Goal: Book appointment/travel/reservation

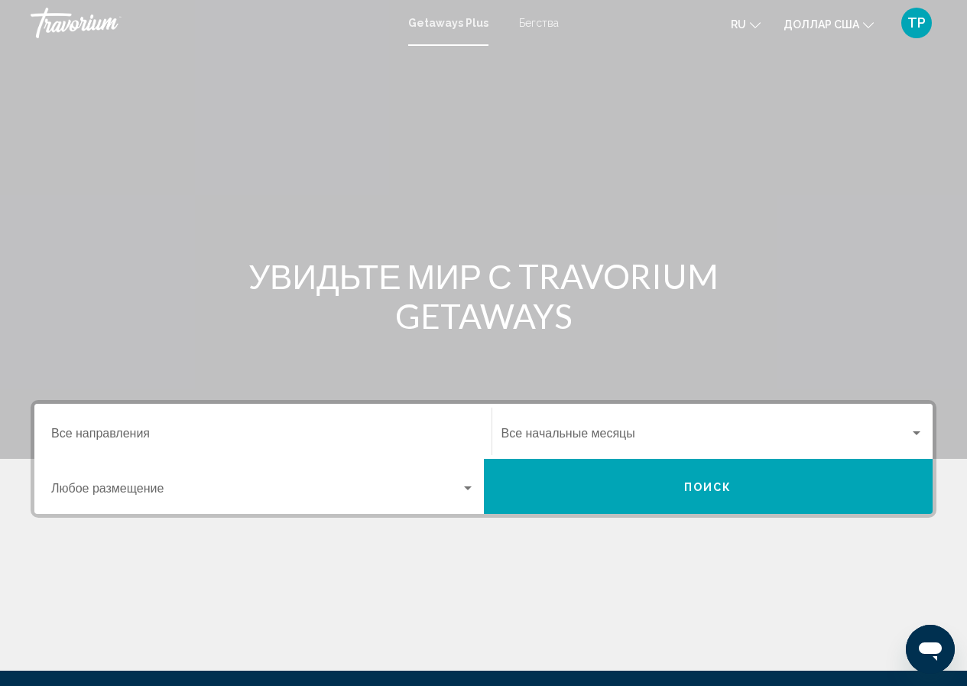
click at [453, 20] on font "Getaways Plus" at bounding box center [448, 23] width 80 height 12
drag, startPoint x: 929, startPoint y: 1, endPoint x: 565, endPoint y: 125, distance: 385.3
click at [565, 125] on div "Main content" at bounding box center [483, 229] width 967 height 459
drag, startPoint x: 907, startPoint y: 175, endPoint x: 793, endPoint y: 164, distance: 114.5
click at [793, 164] on div "Main content" at bounding box center [483, 229] width 967 height 459
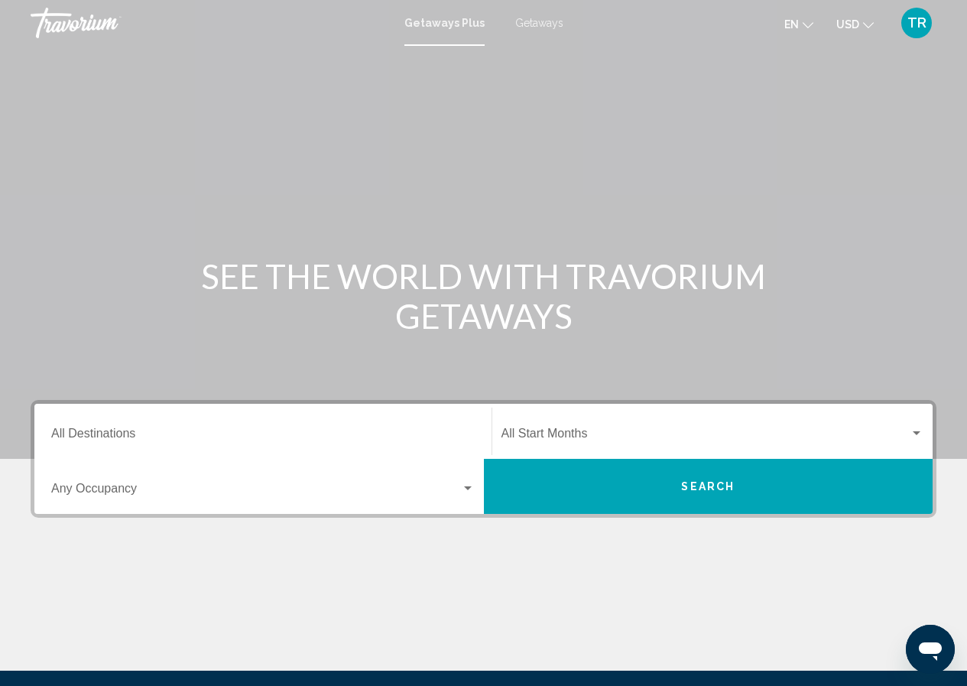
click at [538, 23] on span "Getaways" at bounding box center [539, 23] width 48 height 12
click at [69, 433] on input "Destination All Destinations" at bounding box center [262, 437] width 423 height 14
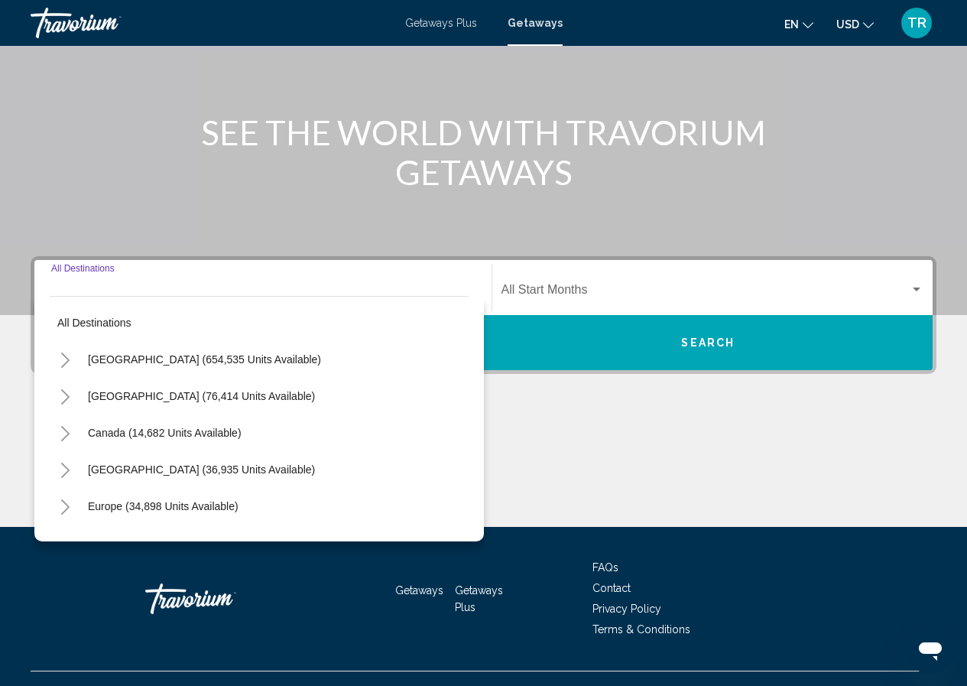
scroll to position [172, 0]
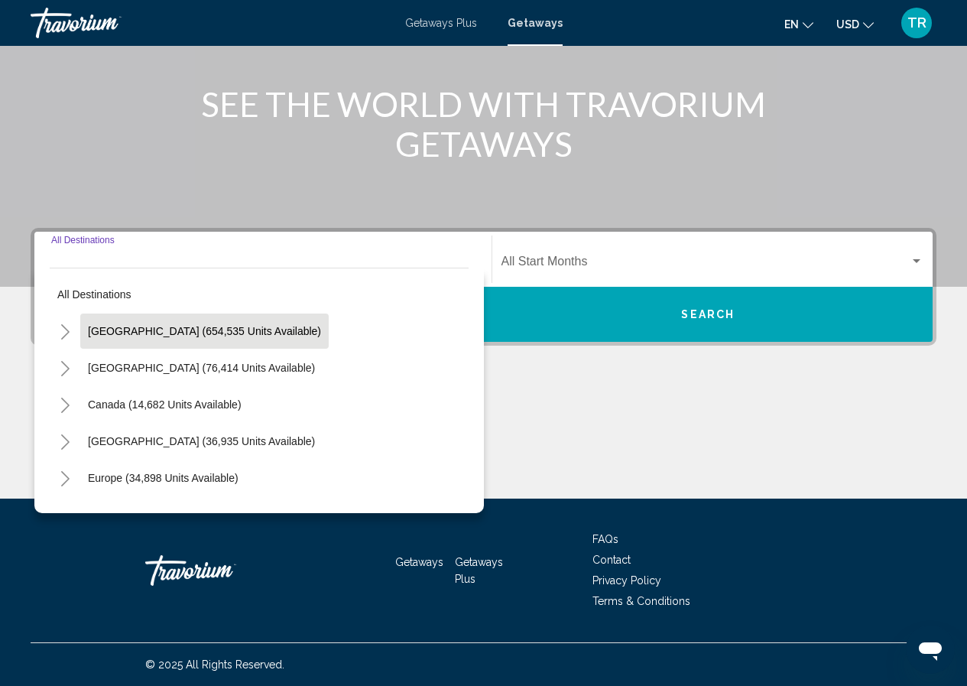
click at [144, 333] on span "[GEOGRAPHIC_DATA] (654,535 units available)" at bounding box center [204, 331] width 233 height 12
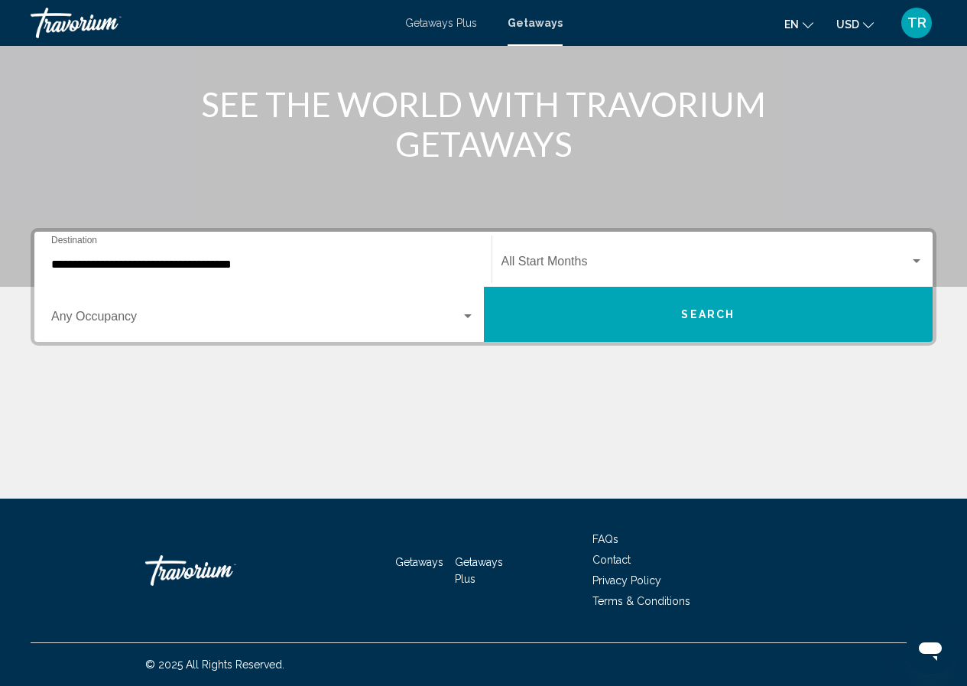
click at [71, 241] on div "**********" at bounding box center [262, 259] width 423 height 48
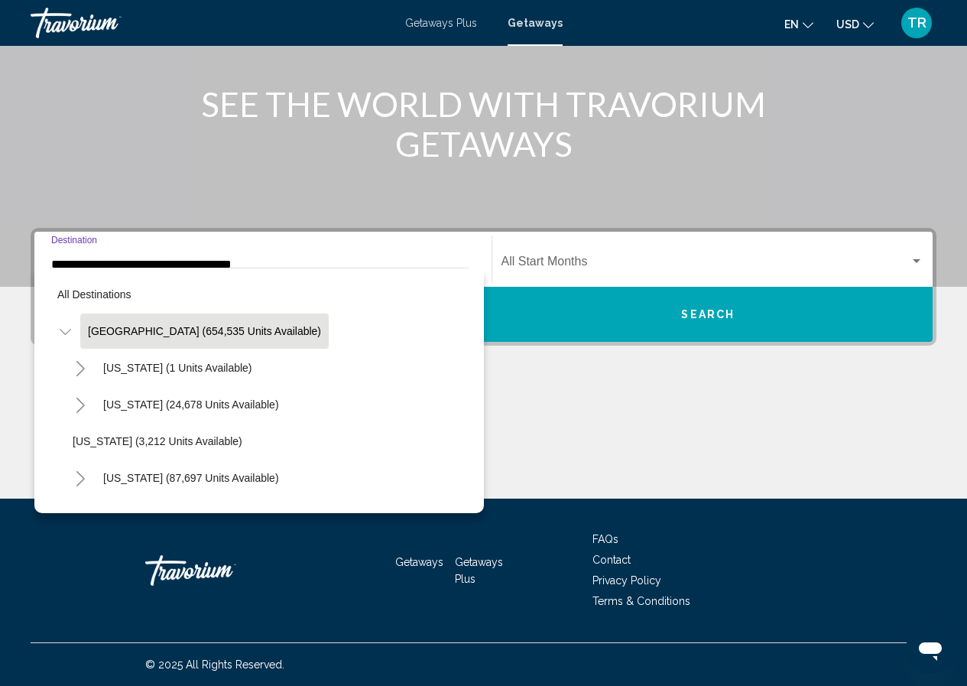
scroll to position [161, 0]
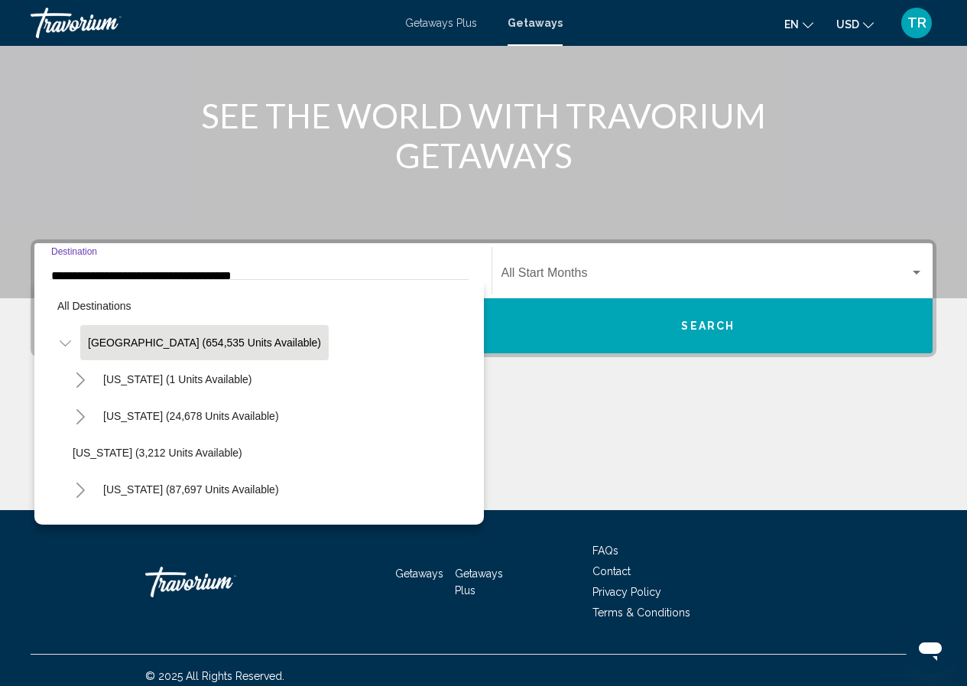
click at [65, 344] on icon "Toggle United States (654,535 units available)" at bounding box center [65, 343] width 11 height 15
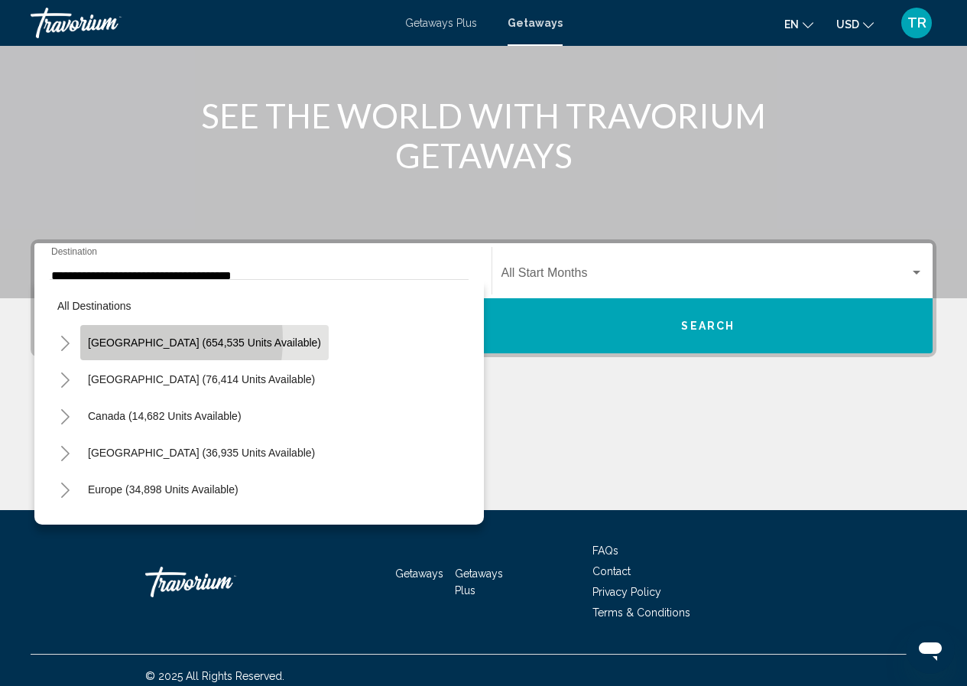
click at [123, 339] on span "[GEOGRAPHIC_DATA] (654,535 units available)" at bounding box center [204, 342] width 233 height 12
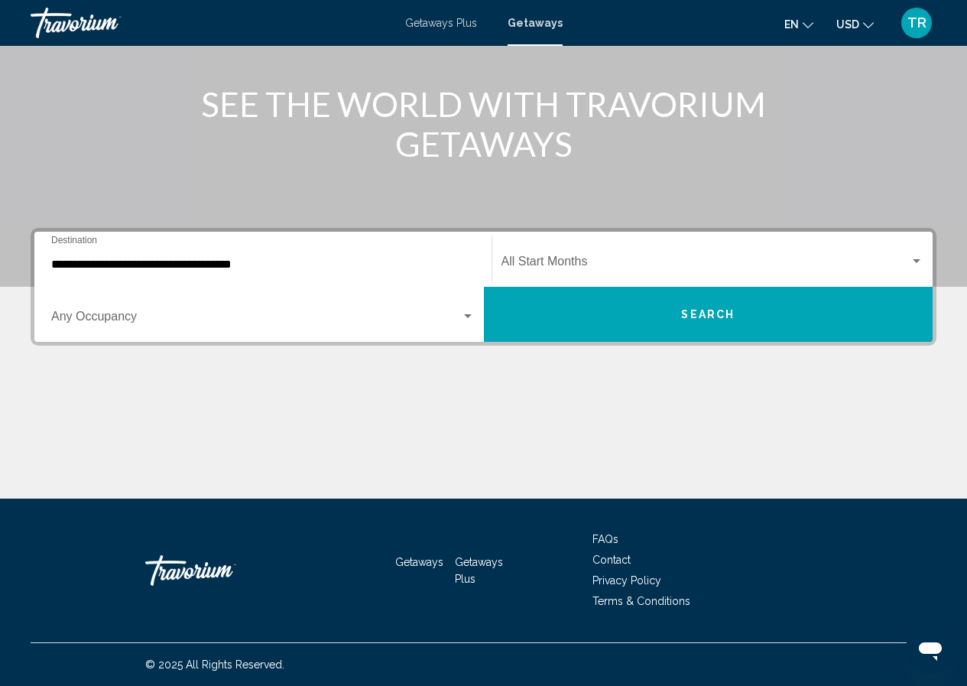
click at [90, 240] on div "**********" at bounding box center [262, 259] width 423 height 48
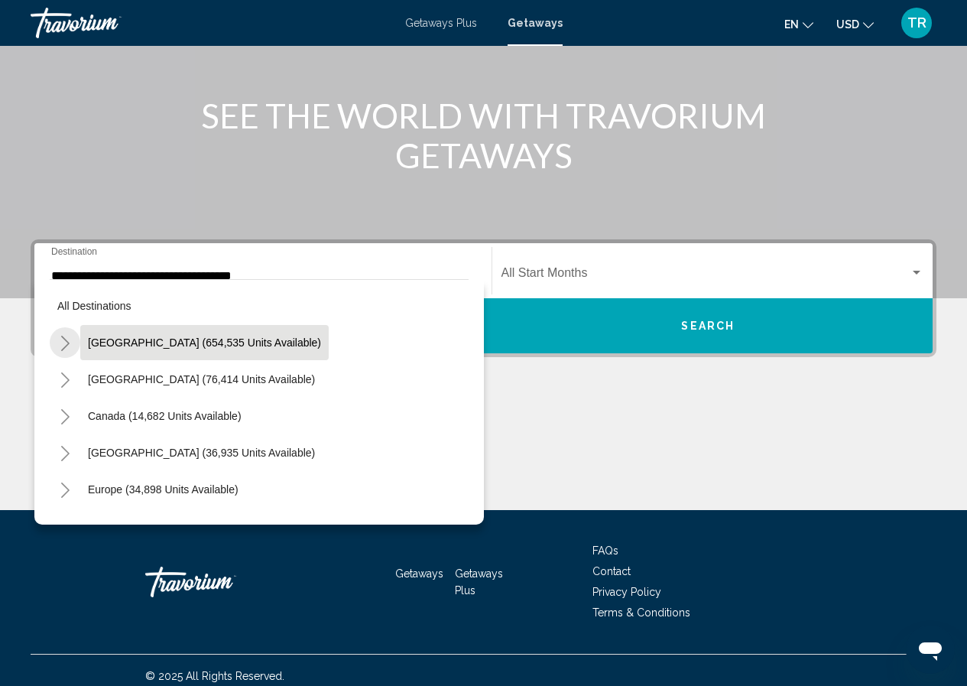
click at [65, 343] on icon "Toggle United States (654,535 units available)" at bounding box center [65, 343] width 11 height 15
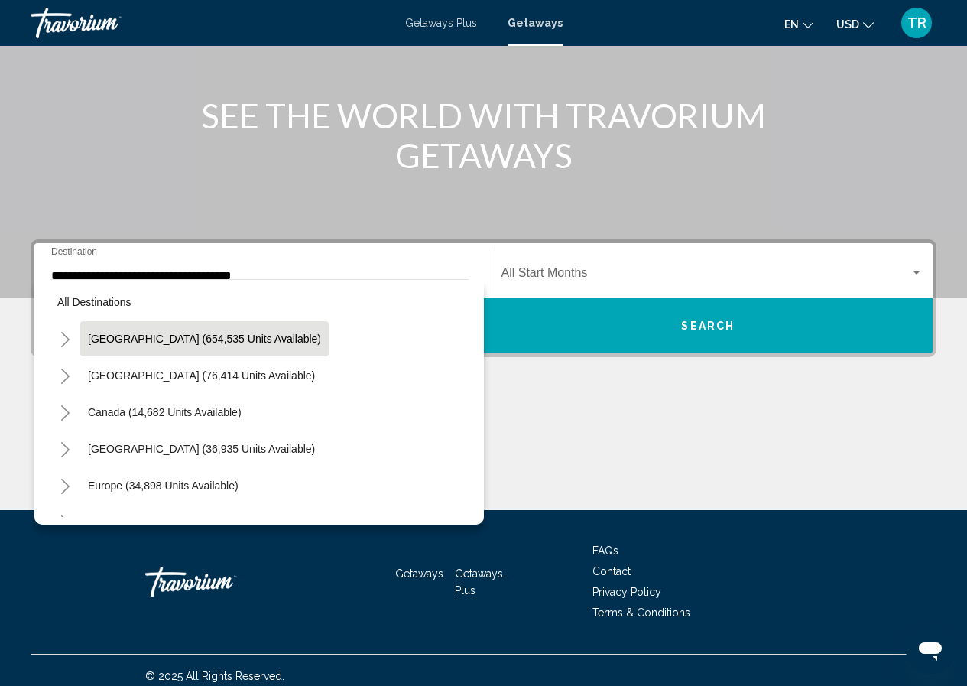
scroll to position [0, 0]
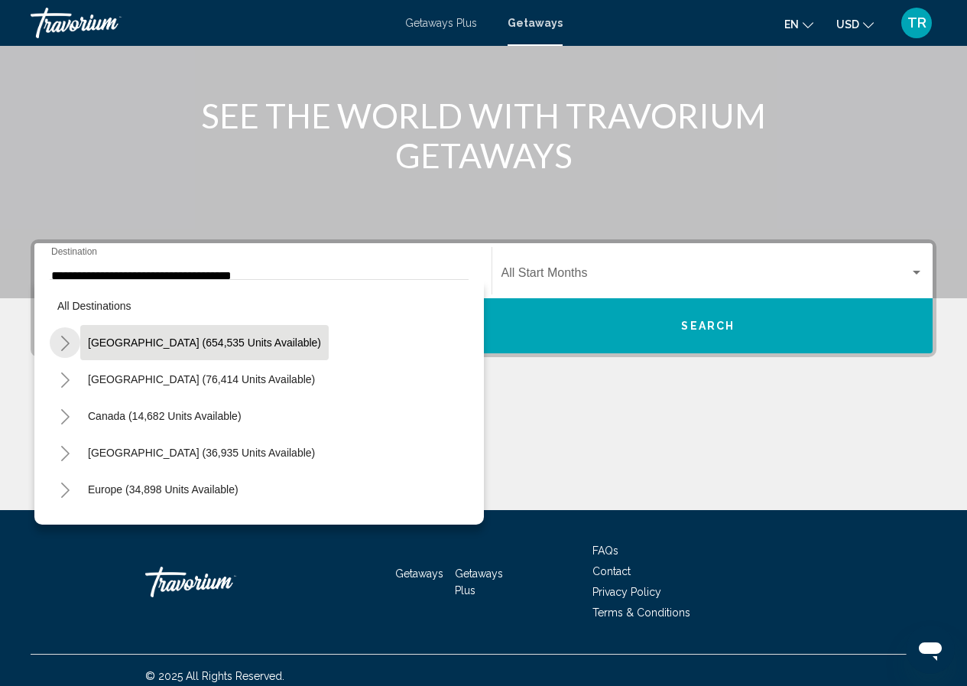
click at [62, 339] on icon "Toggle United States (654,535 units available)" at bounding box center [65, 343] width 11 height 15
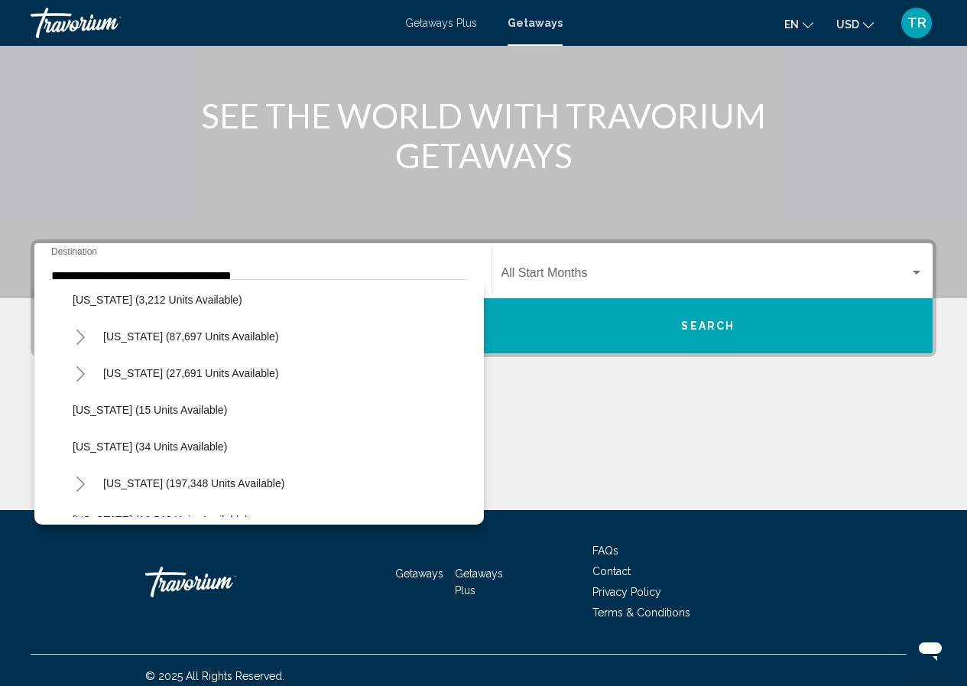
scroll to position [76, 0]
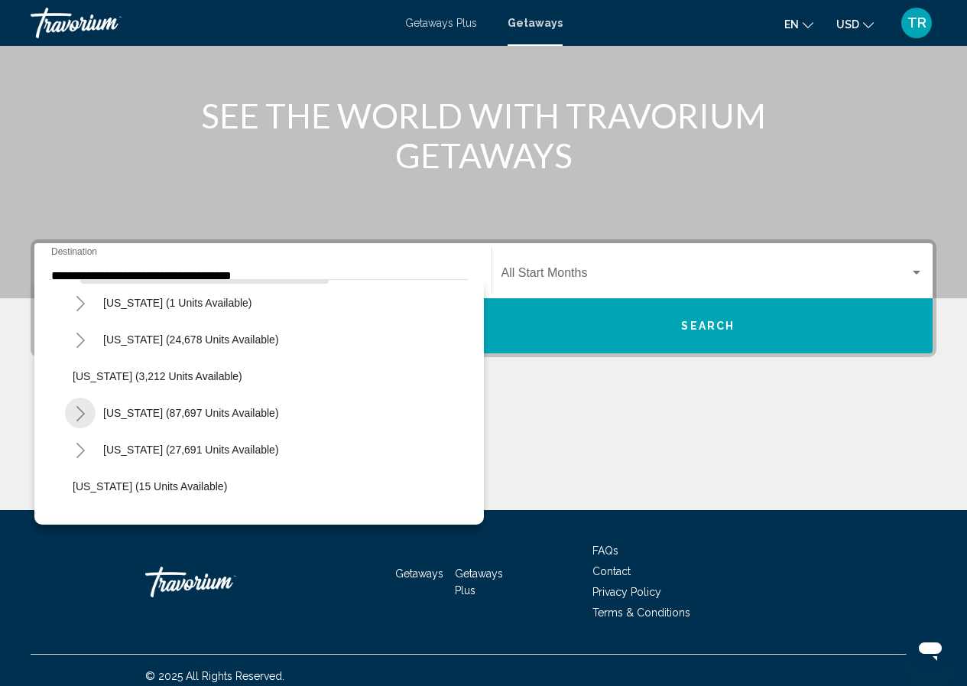
click at [83, 406] on icon "Toggle California (87,697 units available)" at bounding box center [80, 413] width 11 height 15
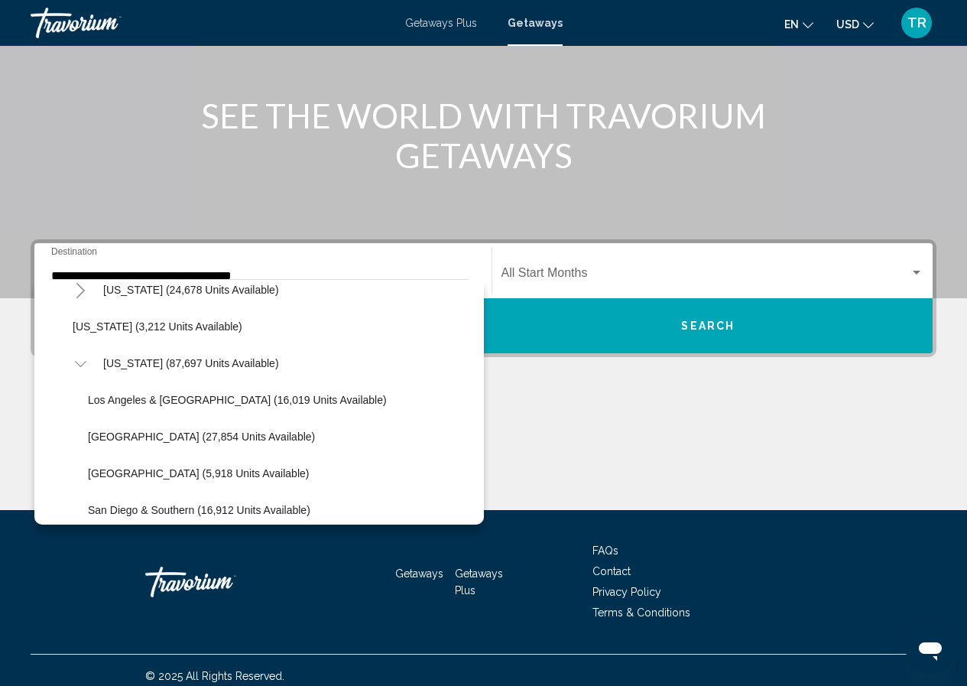
scroll to position [153, 0]
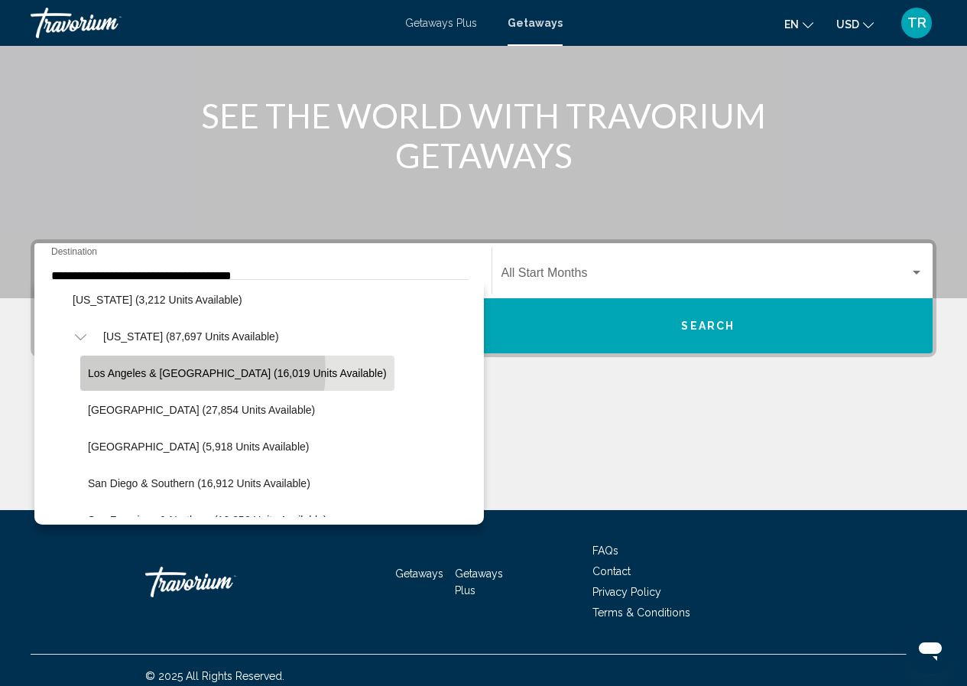
click at [190, 371] on span "Los Angeles & [GEOGRAPHIC_DATA] (16,019 units available)" at bounding box center [237, 373] width 299 height 12
type input "**********"
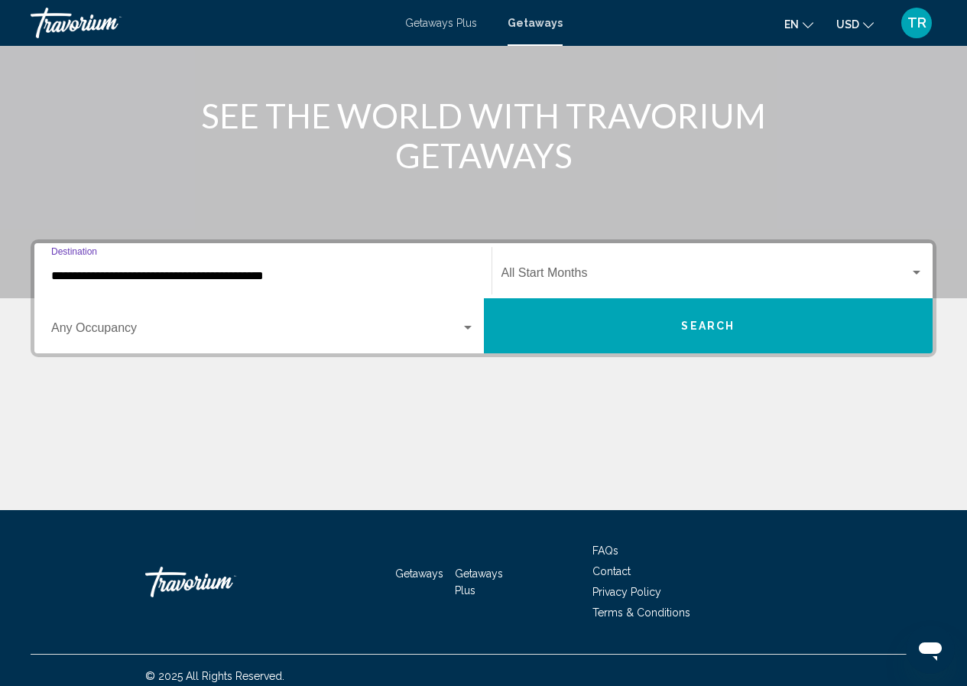
scroll to position [172, 0]
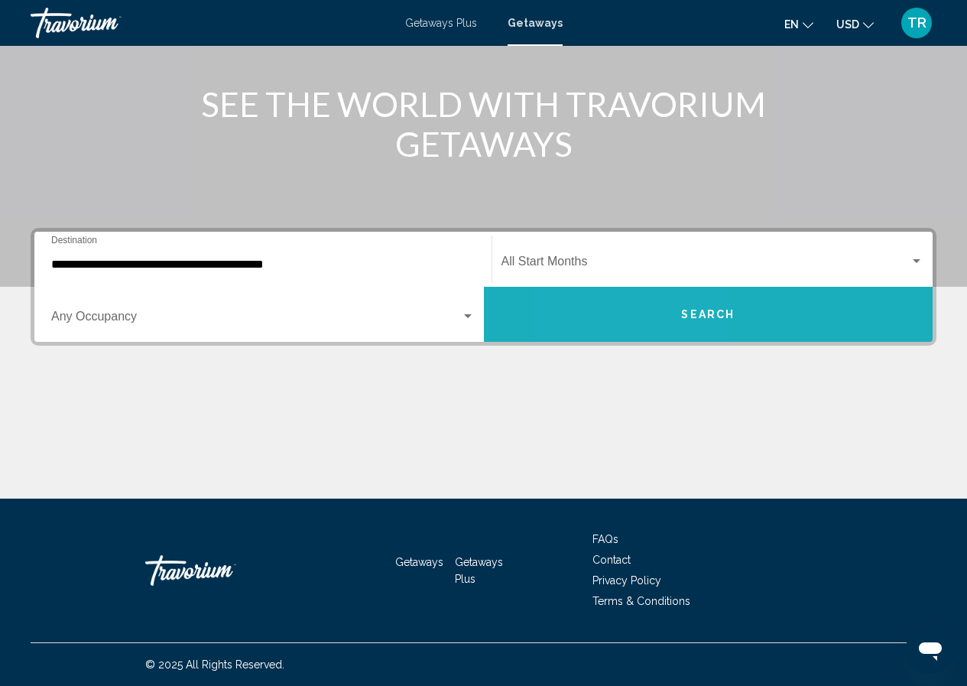
click at [637, 319] on button "Search" at bounding box center [708, 314] width 449 height 55
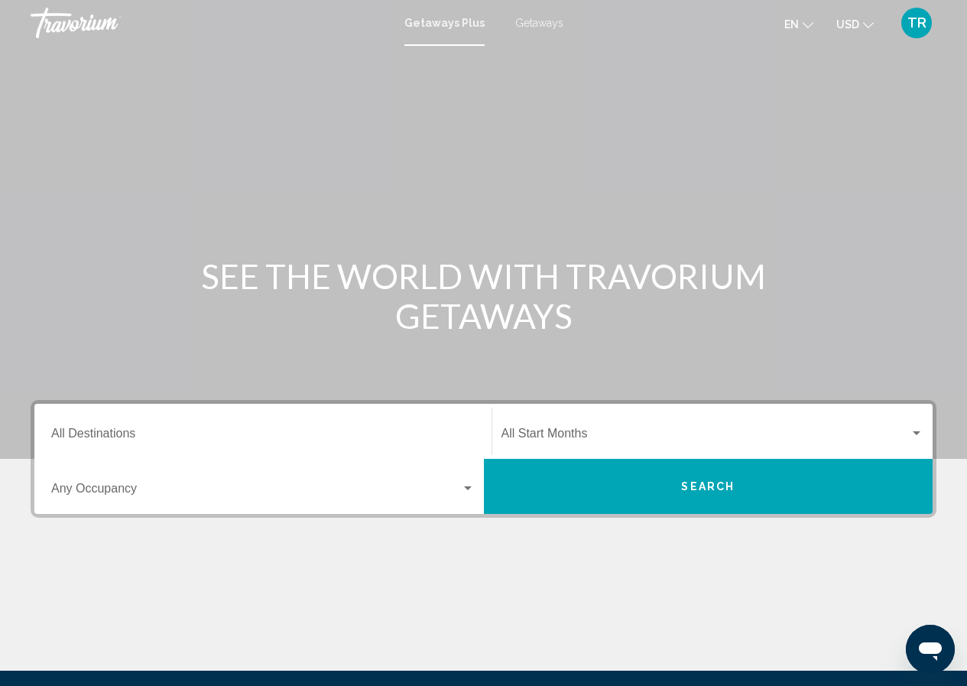
click at [535, 24] on span "Getaways" at bounding box center [539, 23] width 48 height 12
click at [61, 431] on input "Destination All Destinations" at bounding box center [262, 437] width 423 height 14
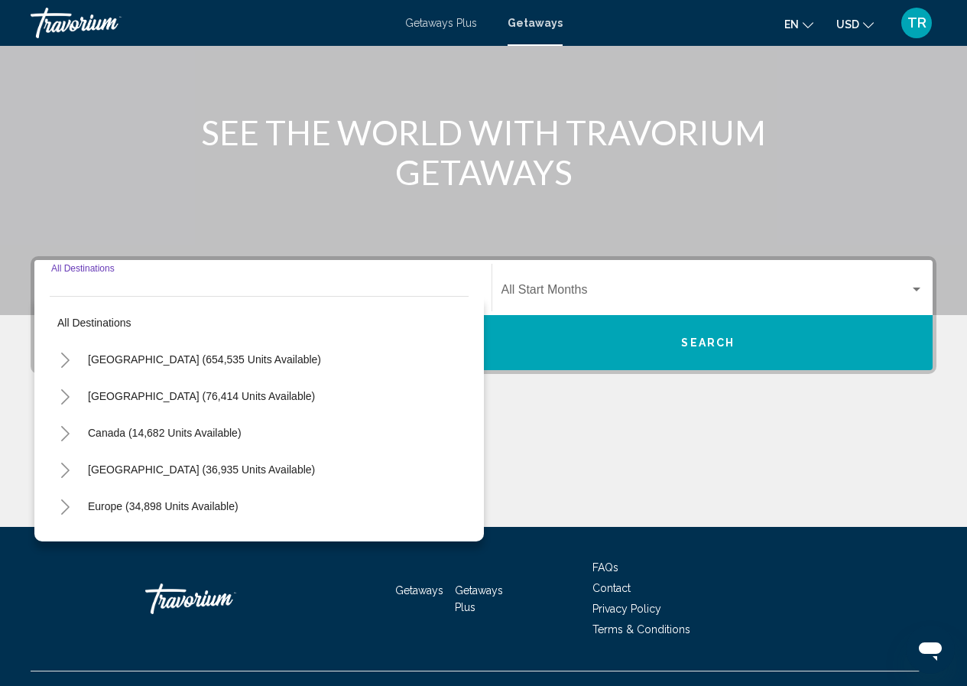
scroll to position [172, 0]
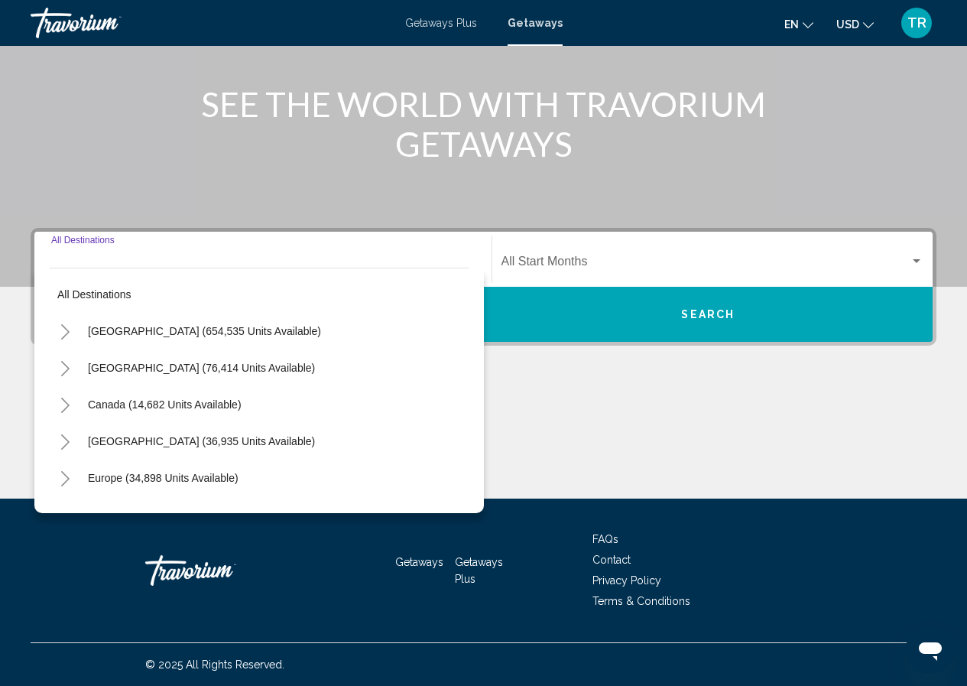
click at [65, 329] on icon "Toggle United States (654,535 units available)" at bounding box center [65, 331] width 8 height 15
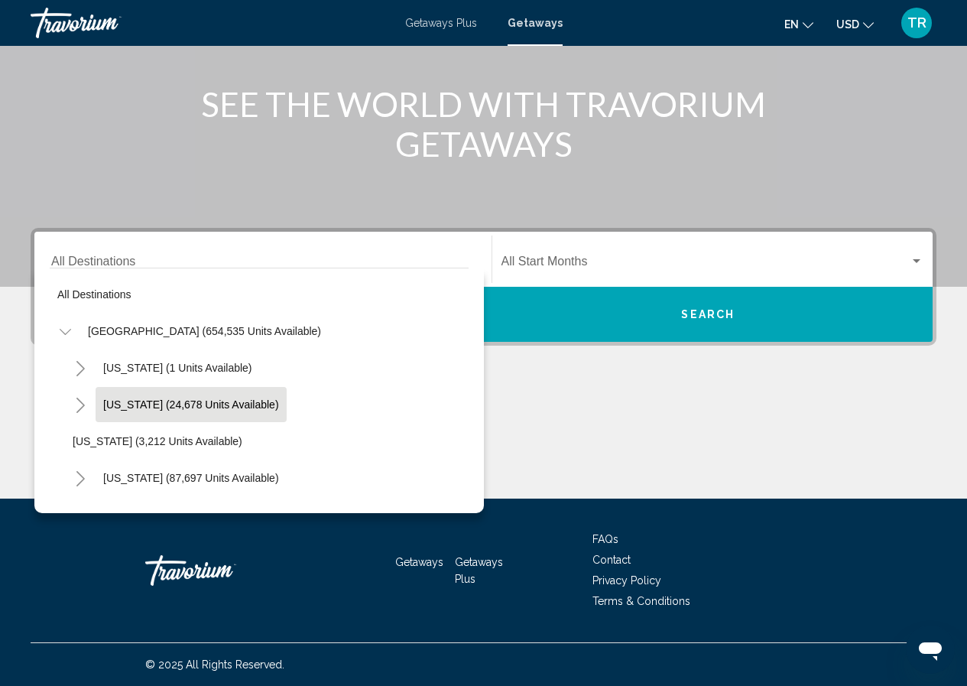
scroll to position [76, 0]
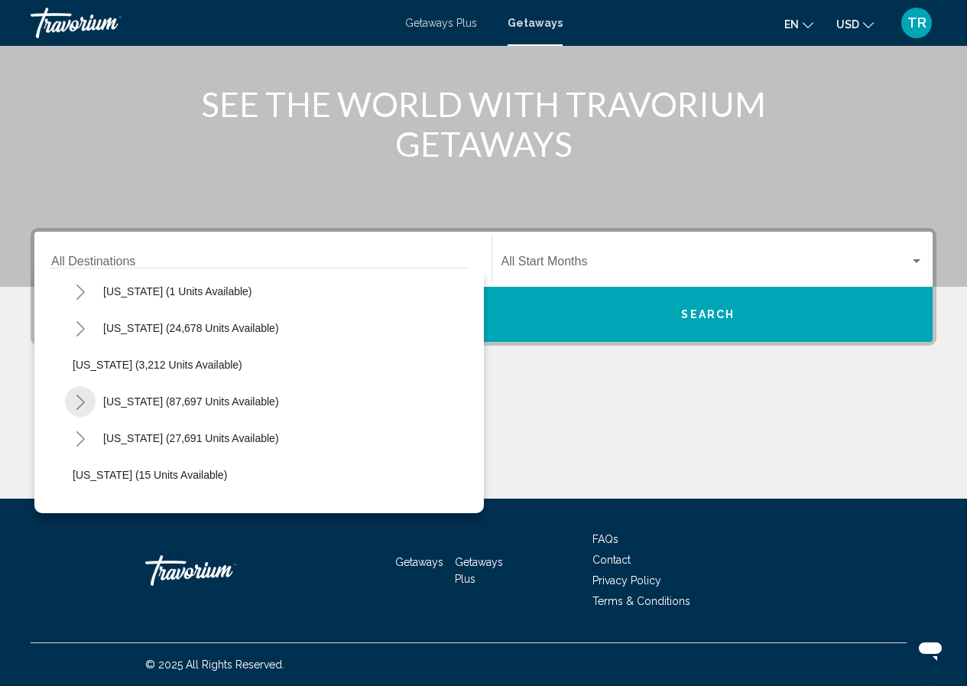
click at [83, 397] on icon "Toggle California (87,697 units available)" at bounding box center [80, 401] width 11 height 15
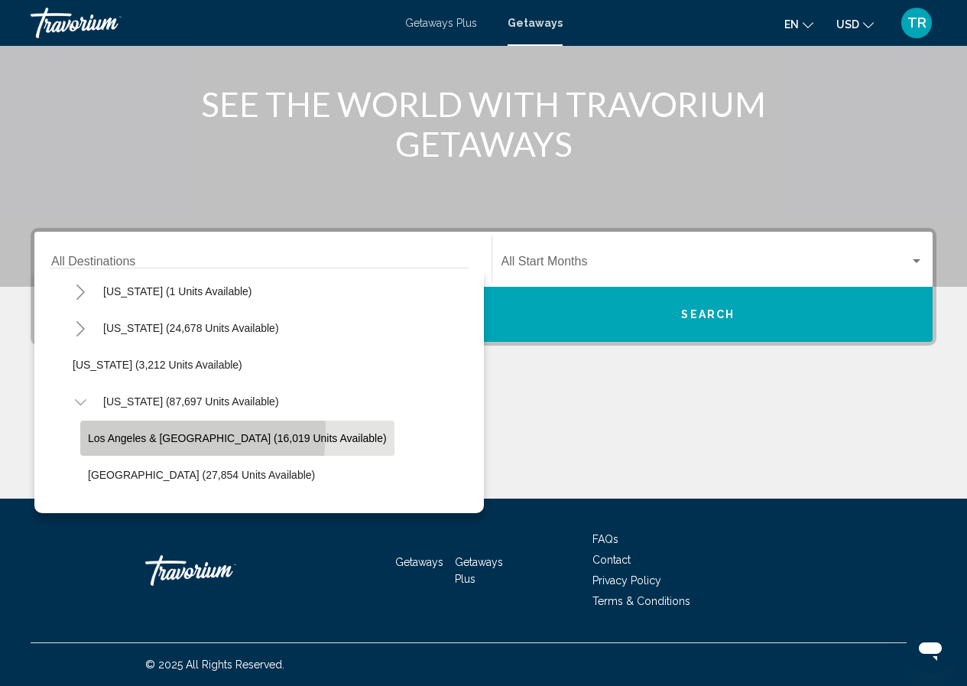
click at [127, 430] on button "Los Angeles & [GEOGRAPHIC_DATA] (16,019 units available)" at bounding box center [237, 437] width 314 height 35
type input "**********"
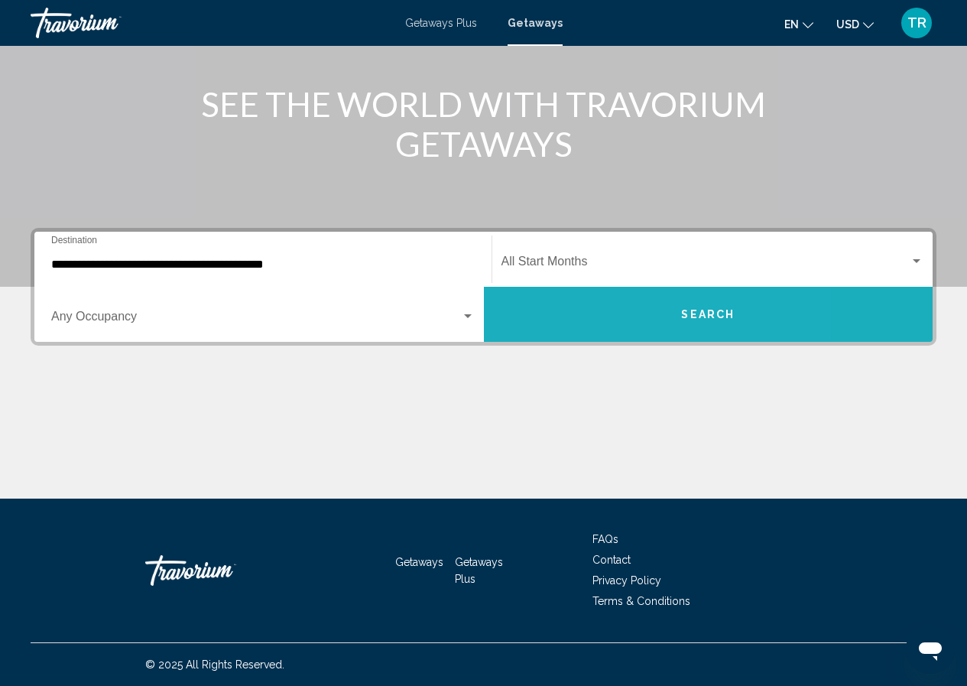
click at [591, 323] on button "Search" at bounding box center [708, 314] width 449 height 55
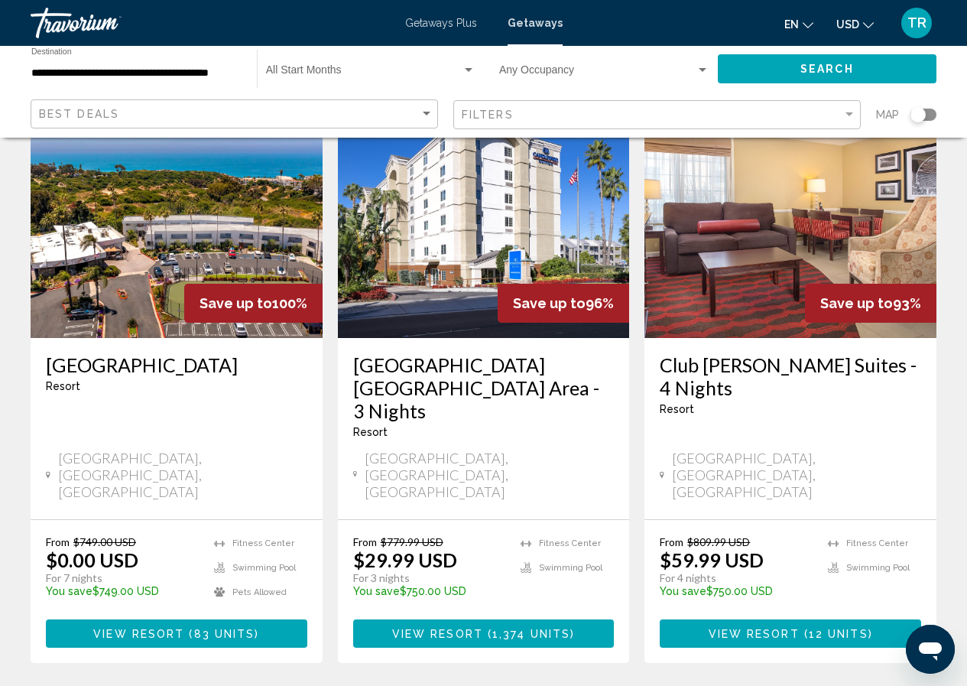
scroll to position [76, 0]
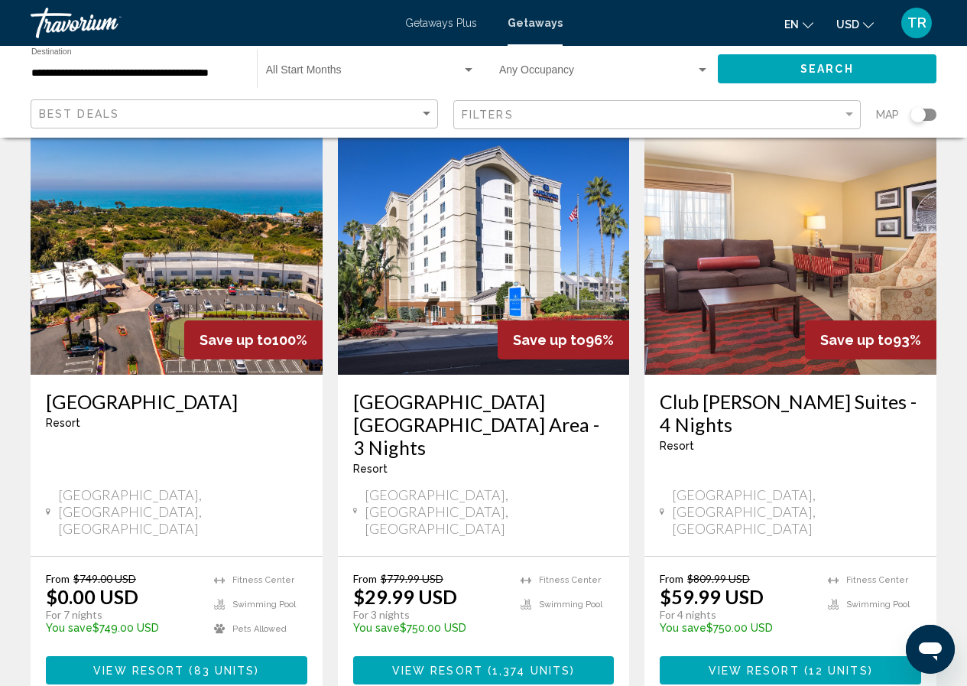
click at [153, 301] on img "Main content" at bounding box center [177, 252] width 292 height 245
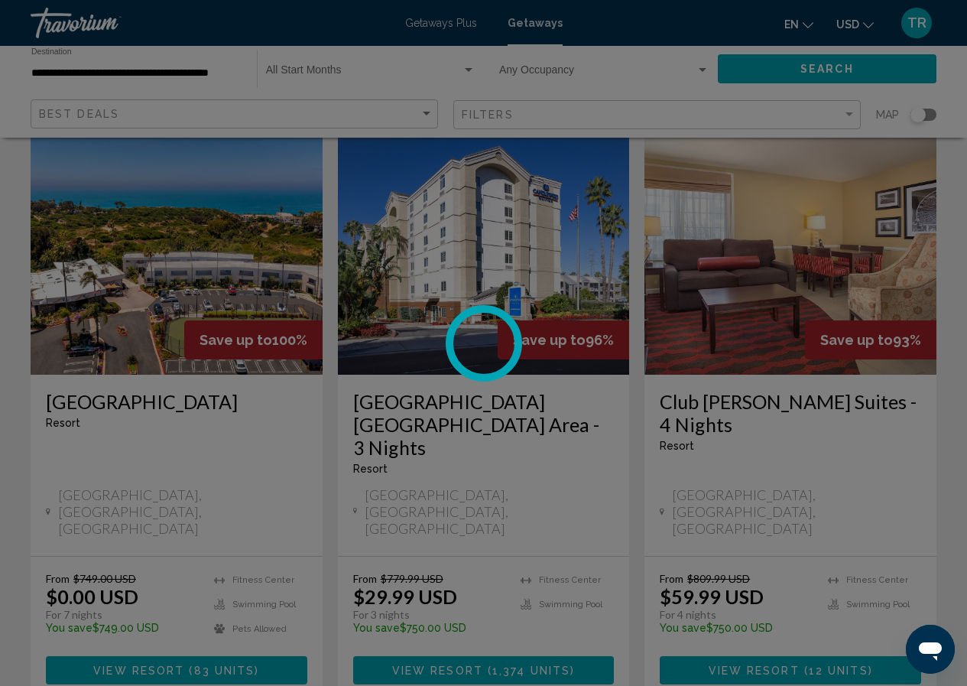
scroll to position [66, 0]
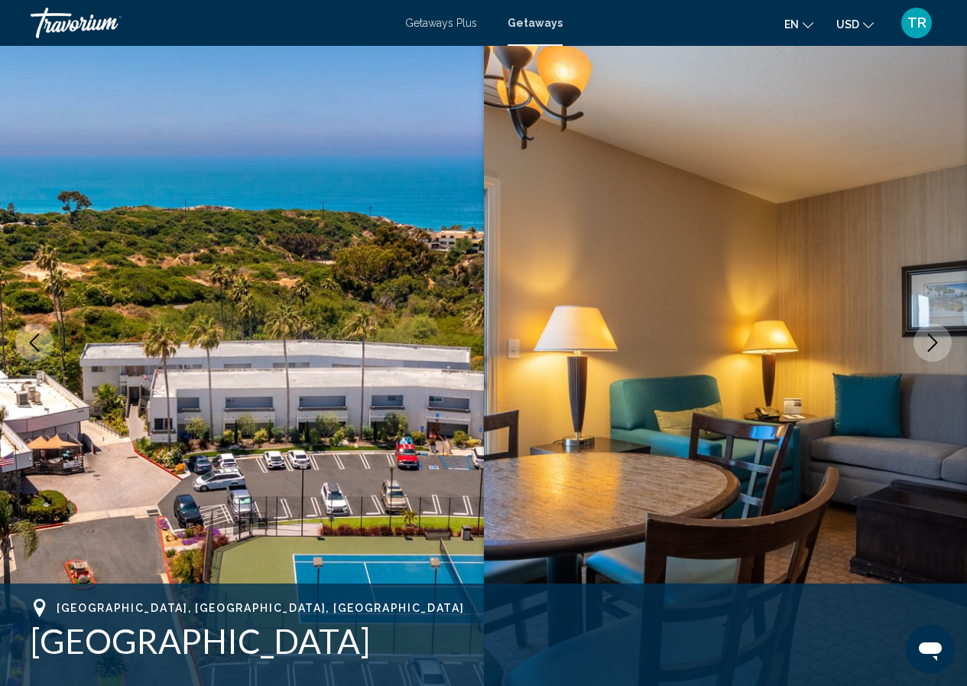
click at [928, 342] on icon "Next image" at bounding box center [932, 342] width 18 height 18
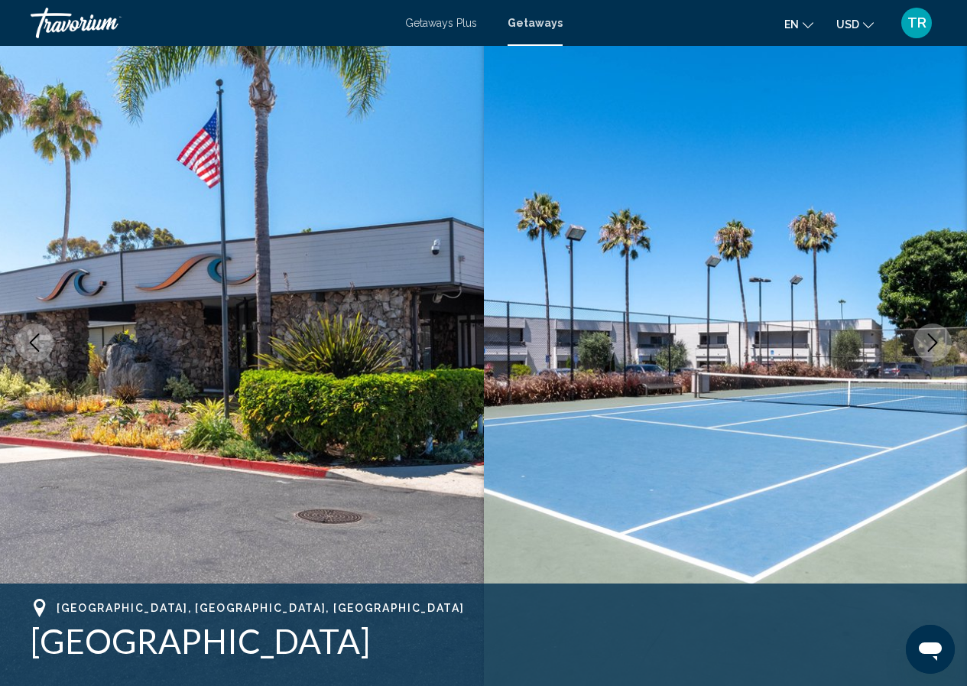
click at [928, 342] on icon "Next image" at bounding box center [932, 342] width 18 height 18
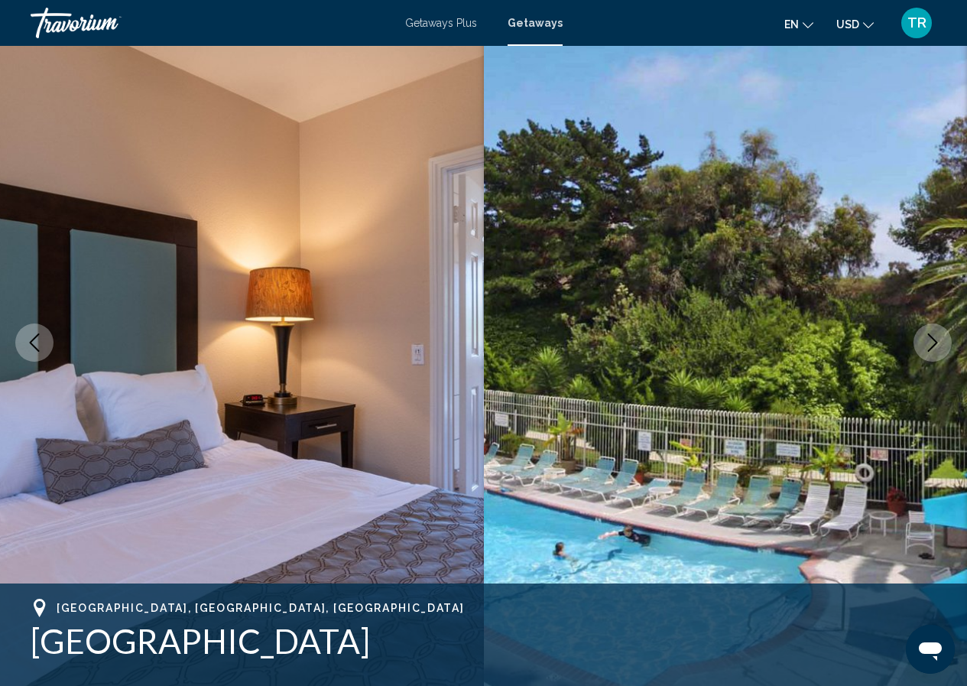
click at [928, 342] on icon "Next image" at bounding box center [932, 342] width 18 height 18
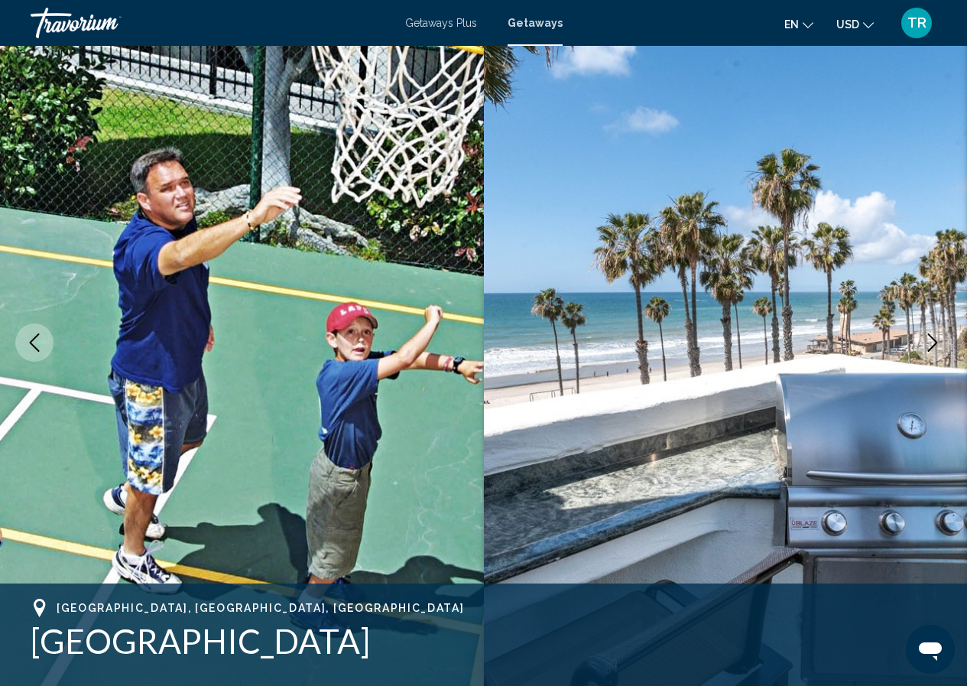
click at [928, 342] on icon "Next image" at bounding box center [932, 342] width 18 height 18
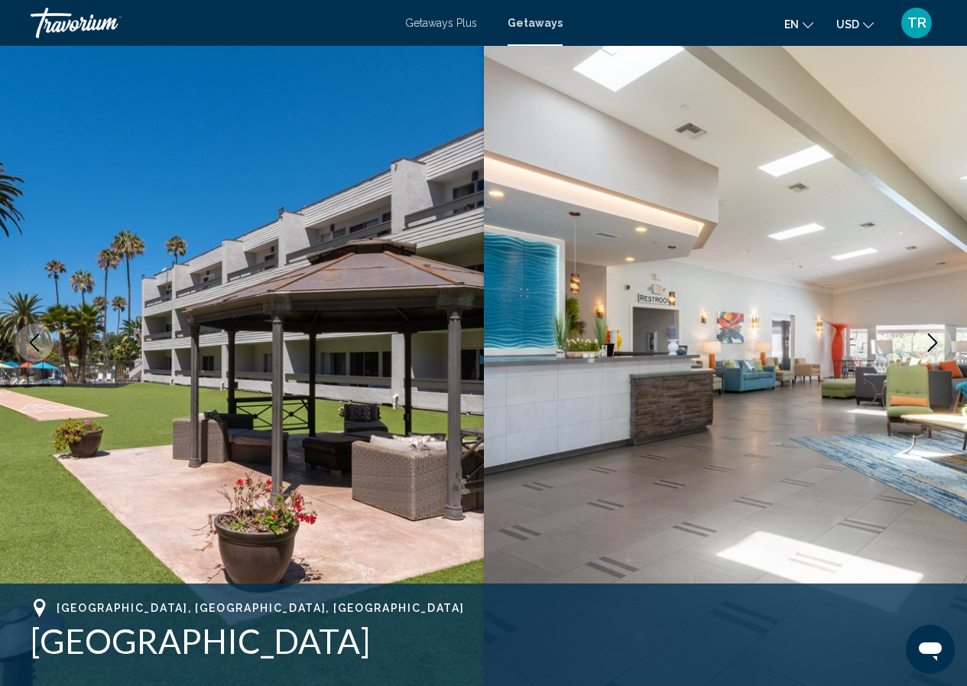
click at [928, 342] on icon "Next image" at bounding box center [932, 342] width 18 height 18
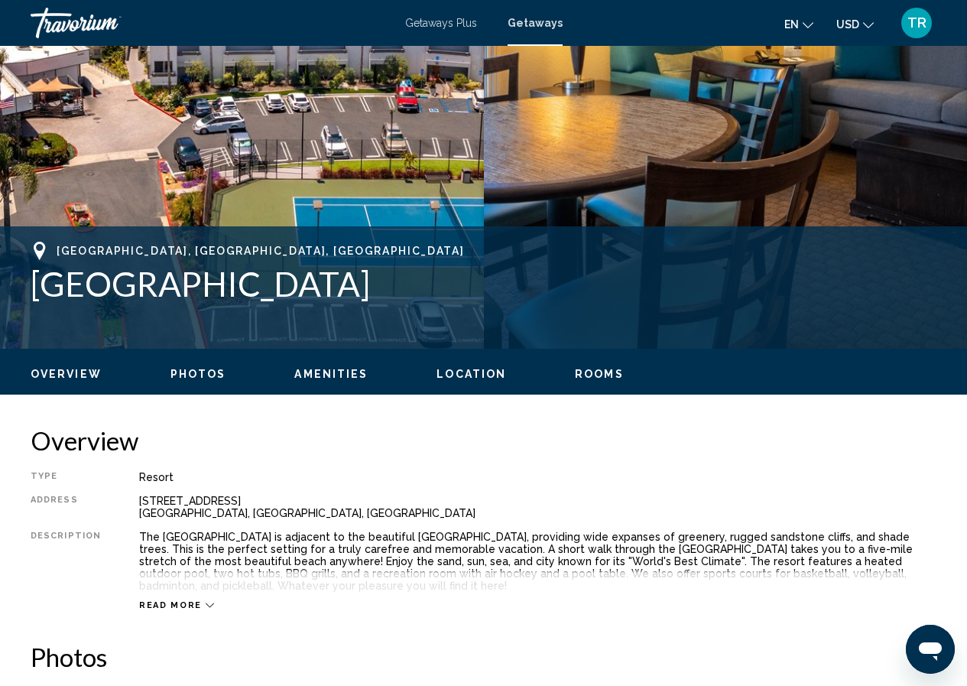
scroll to position [602, 0]
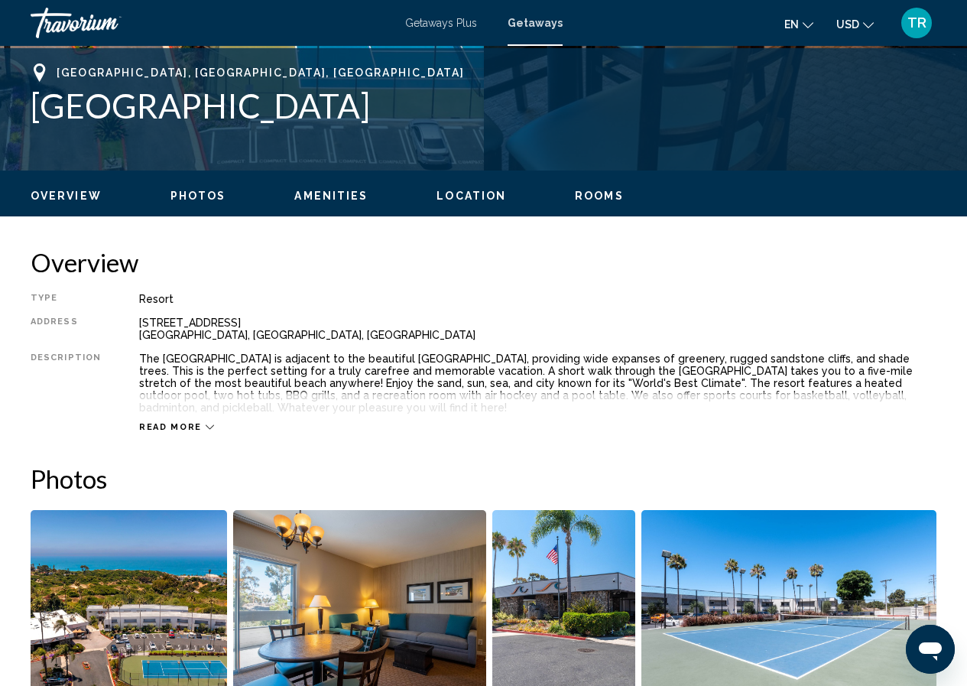
click at [191, 427] on span "Read more" at bounding box center [170, 427] width 63 height 10
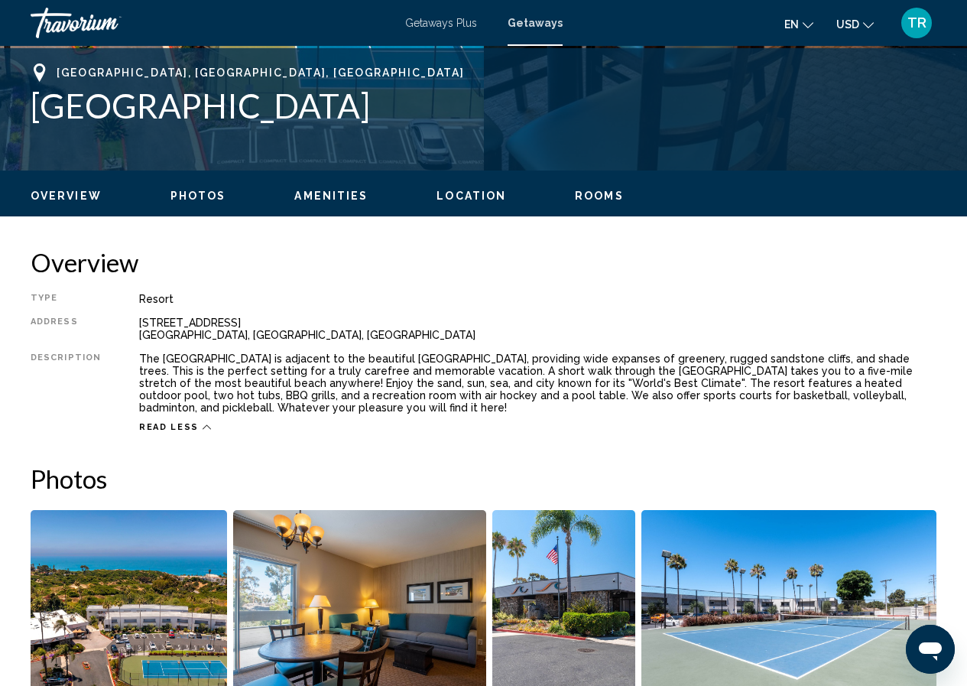
click at [809, 23] on icon "Change language" at bounding box center [808, 25] width 11 height 11
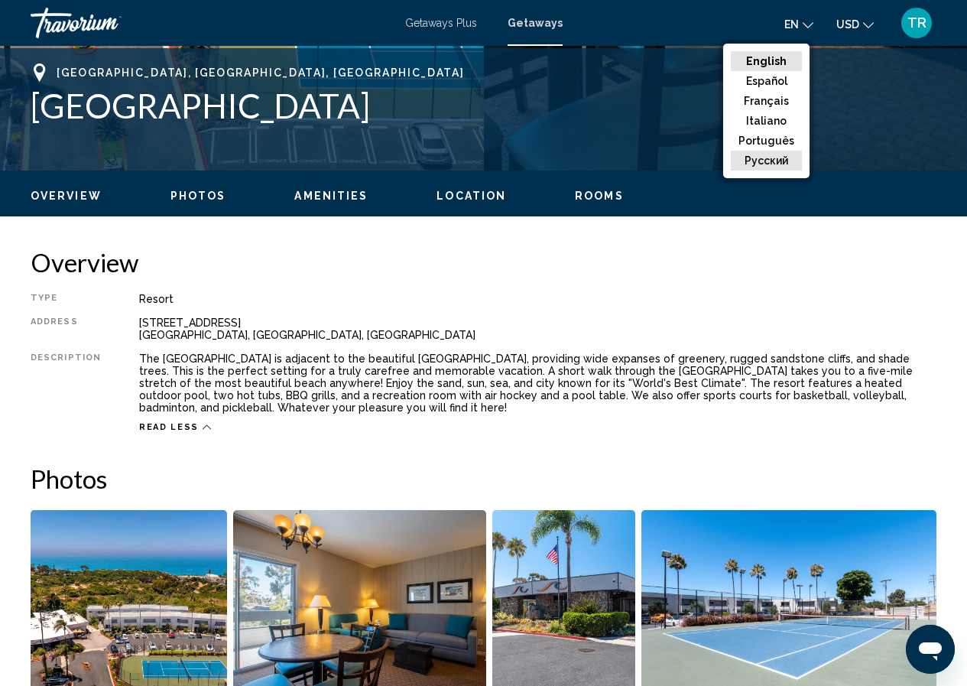
click at [764, 159] on button "русский" at bounding box center [766, 161] width 71 height 20
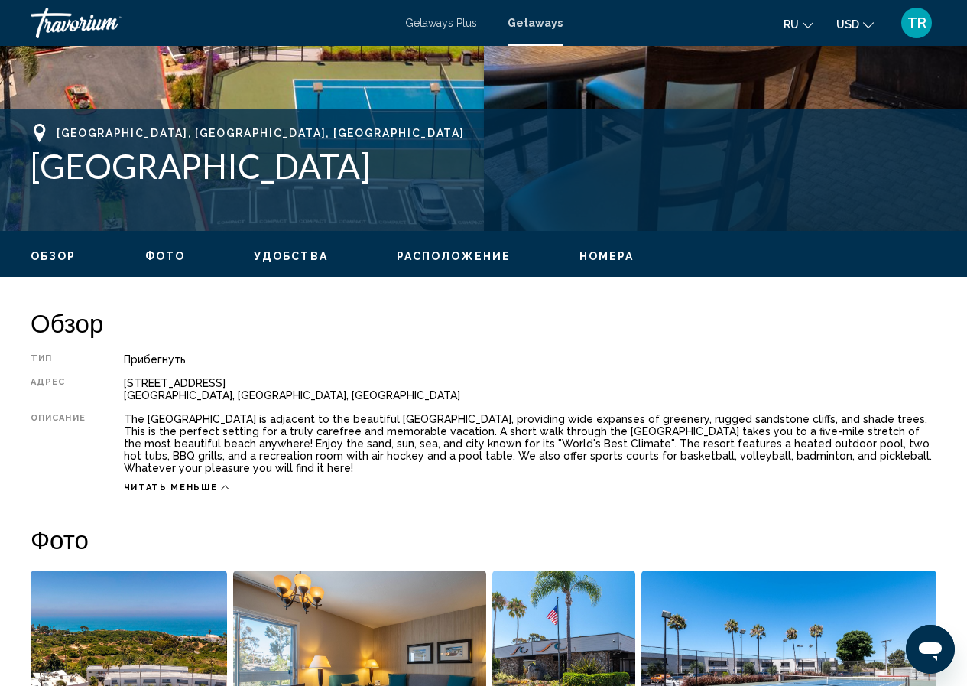
scroll to position [535, 0]
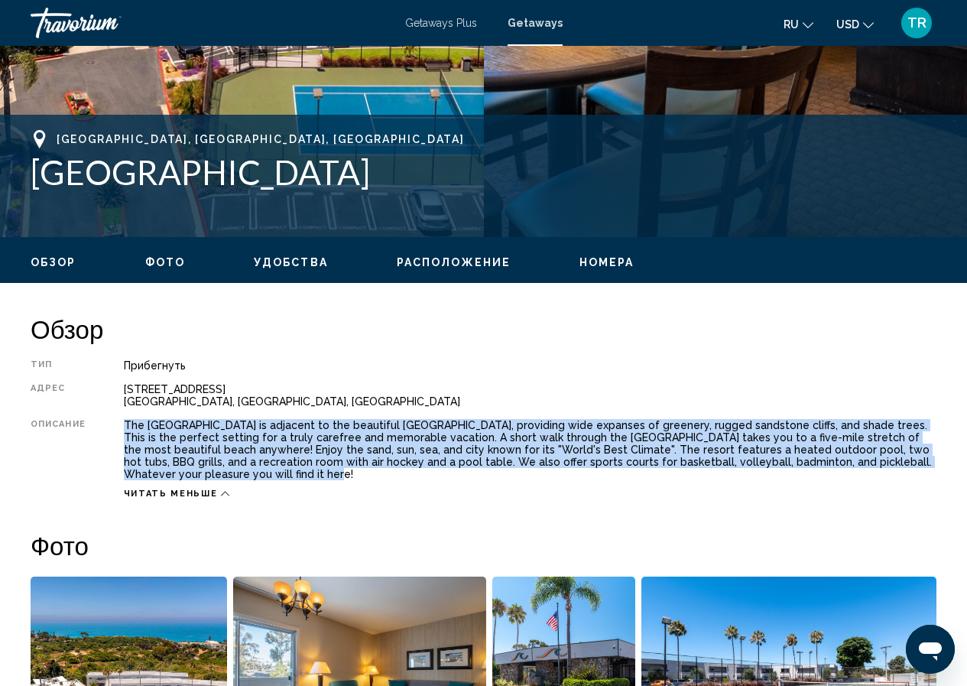
drag, startPoint x: 125, startPoint y: 423, endPoint x: 189, endPoint y: 471, distance: 80.3
click at [189, 471] on div "The San Clemente Inn is adjacent to the beautiful San Clemente State Park, prov…" at bounding box center [530, 449] width 813 height 61
copy div "The San Clemente Inn is adjacent to the beautiful San Clemente State Park, prov…"
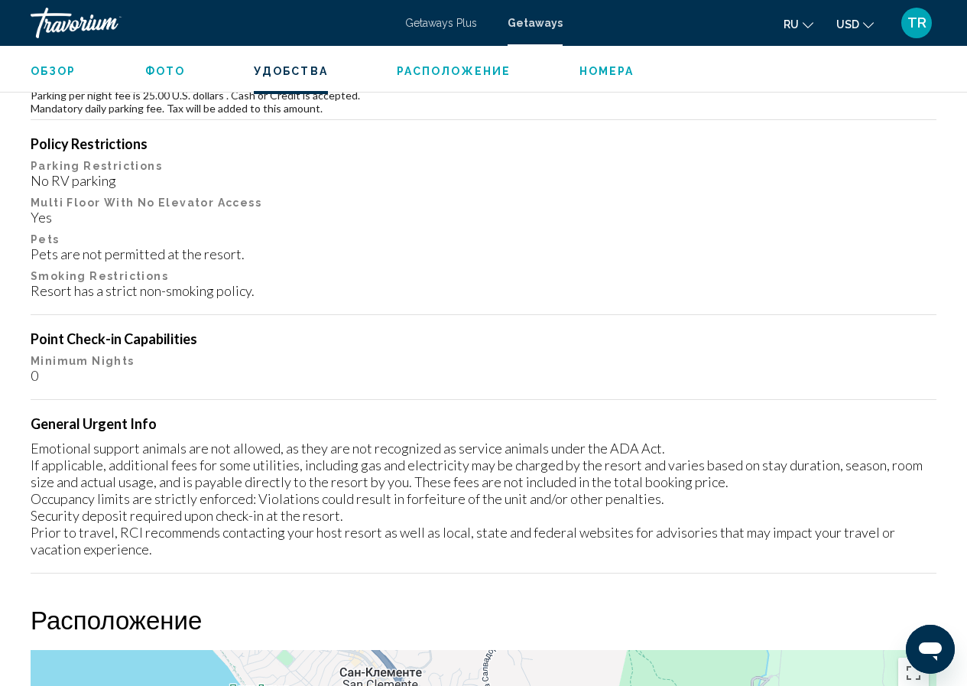
scroll to position [1987, 0]
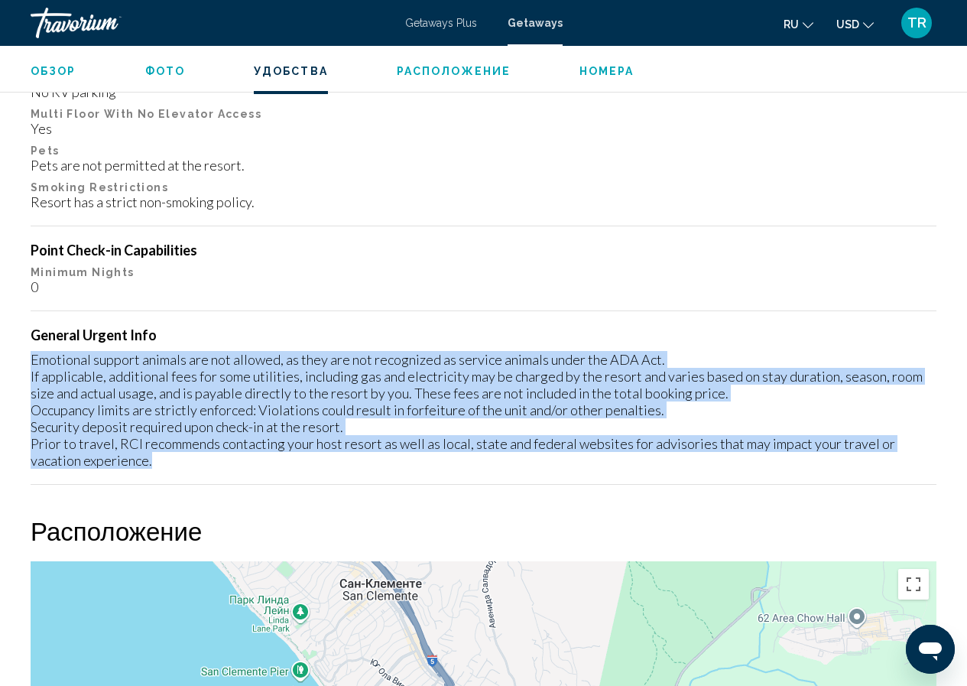
drag, startPoint x: 30, startPoint y: 356, endPoint x: 112, endPoint y: 456, distance: 128.7
copy div "Emotional support animals are not allowed, as they are not recognized as servic…"
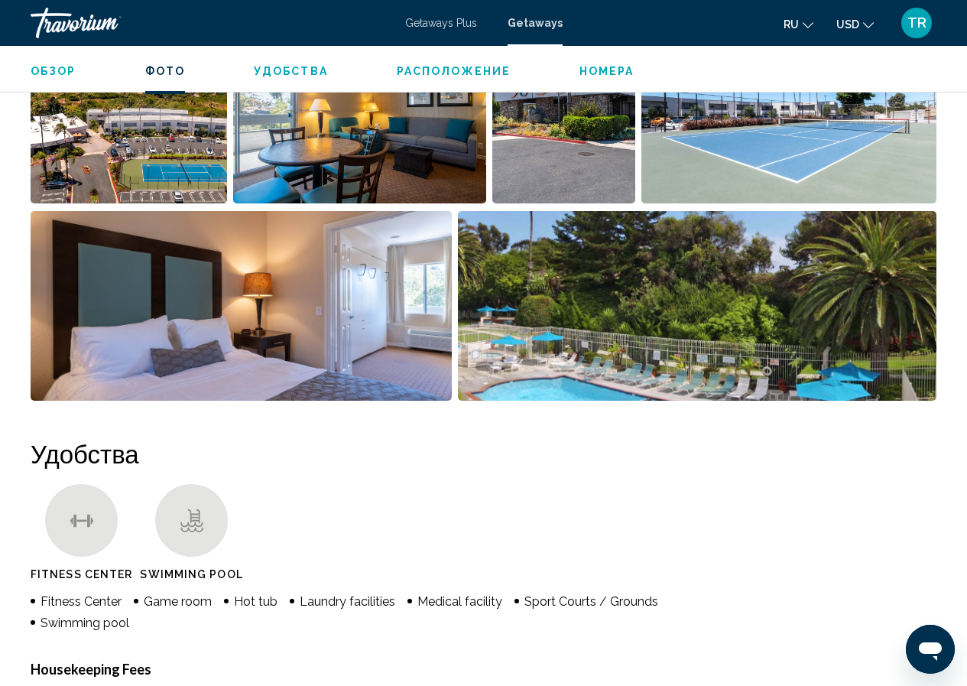
scroll to position [841, 0]
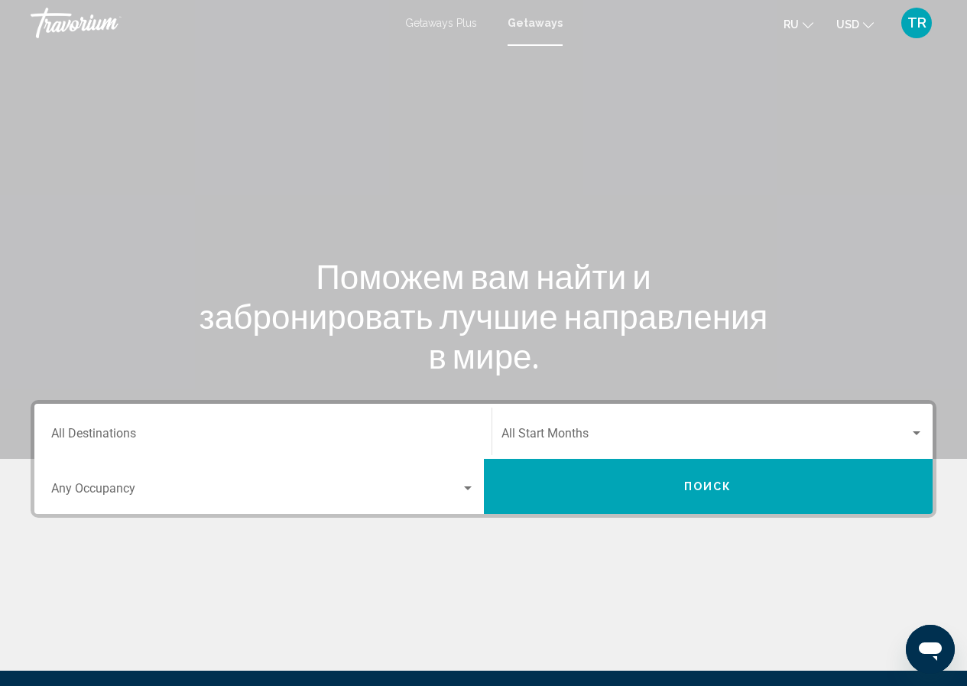
click at [115, 435] on input "Destination All Destinations" at bounding box center [262, 437] width 423 height 14
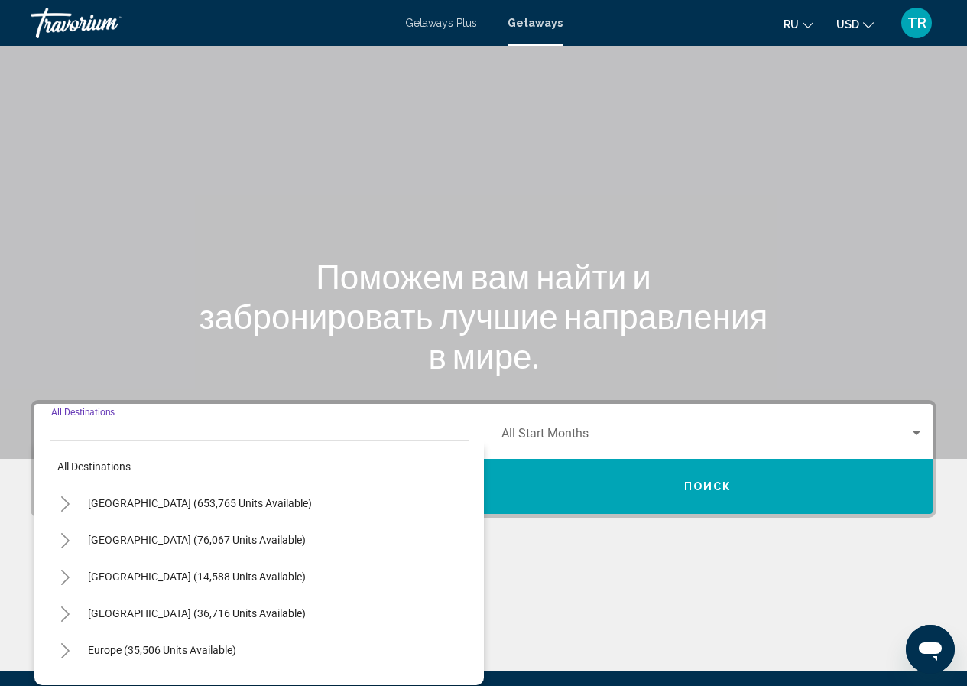
scroll to position [172, 0]
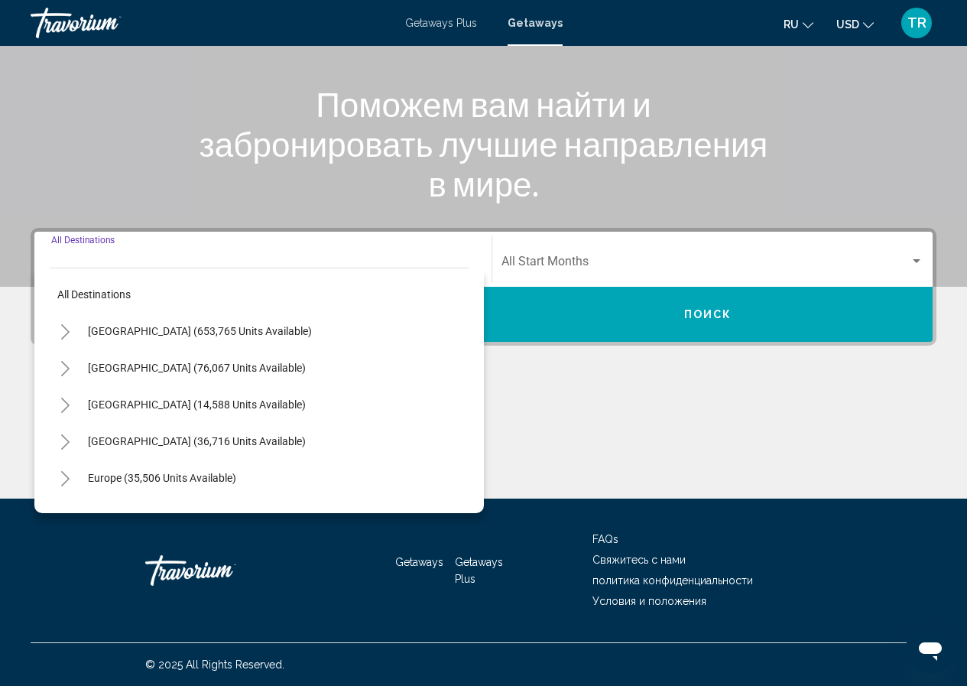
click at [66, 331] on icon "Toggle United States (653,765 units available)" at bounding box center [65, 331] width 11 height 15
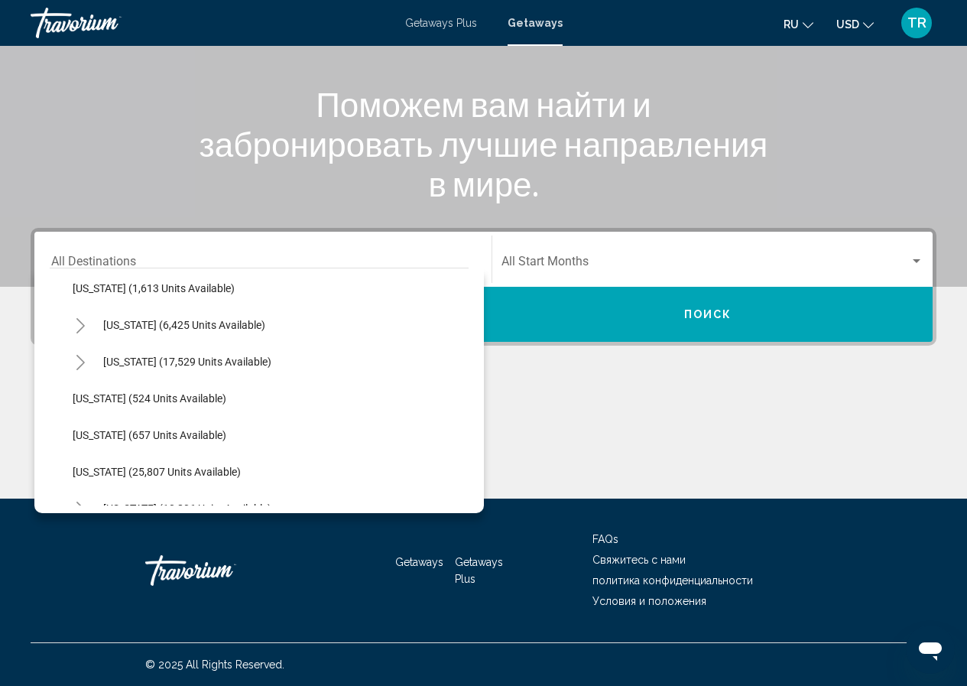
scroll to position [994, 0]
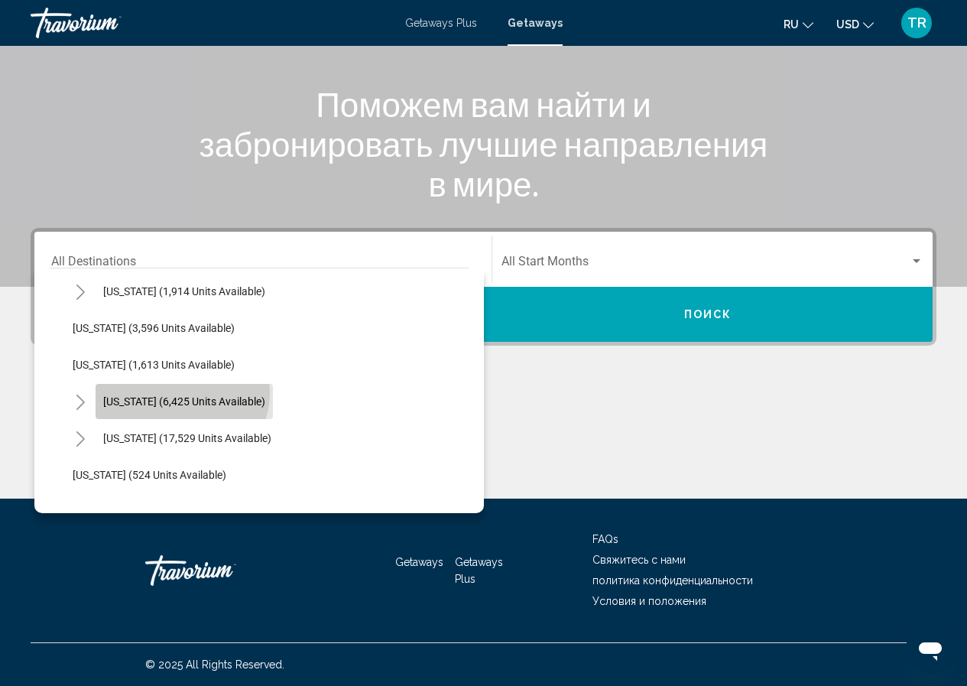
click at [180, 392] on button "New York (6,425 units available)" at bounding box center [184, 401] width 177 height 35
type input "**********"
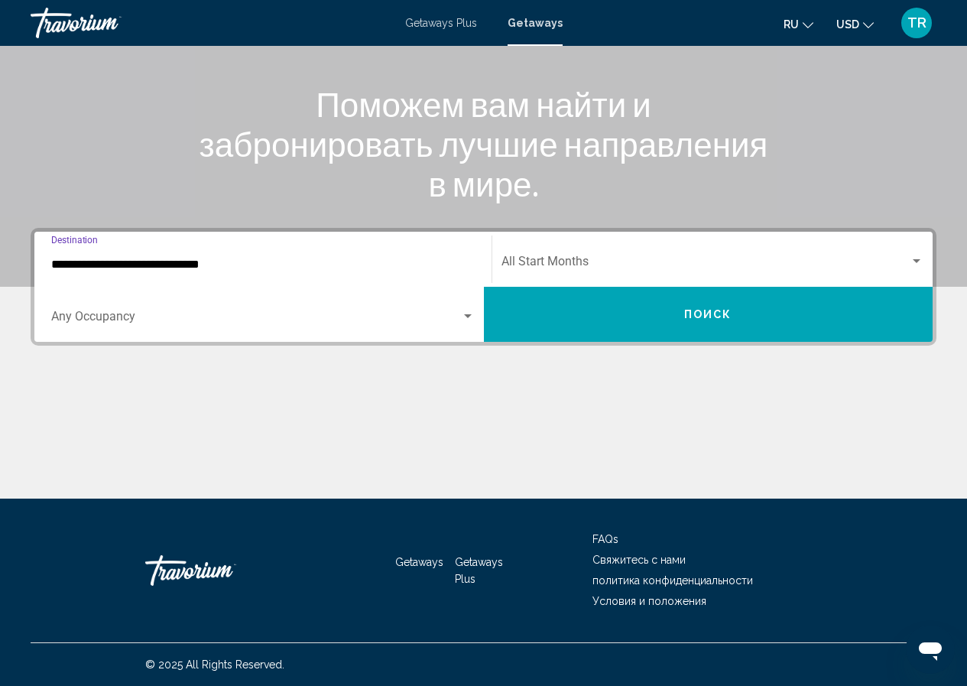
click at [676, 313] on button "Поиск" at bounding box center [708, 314] width 449 height 55
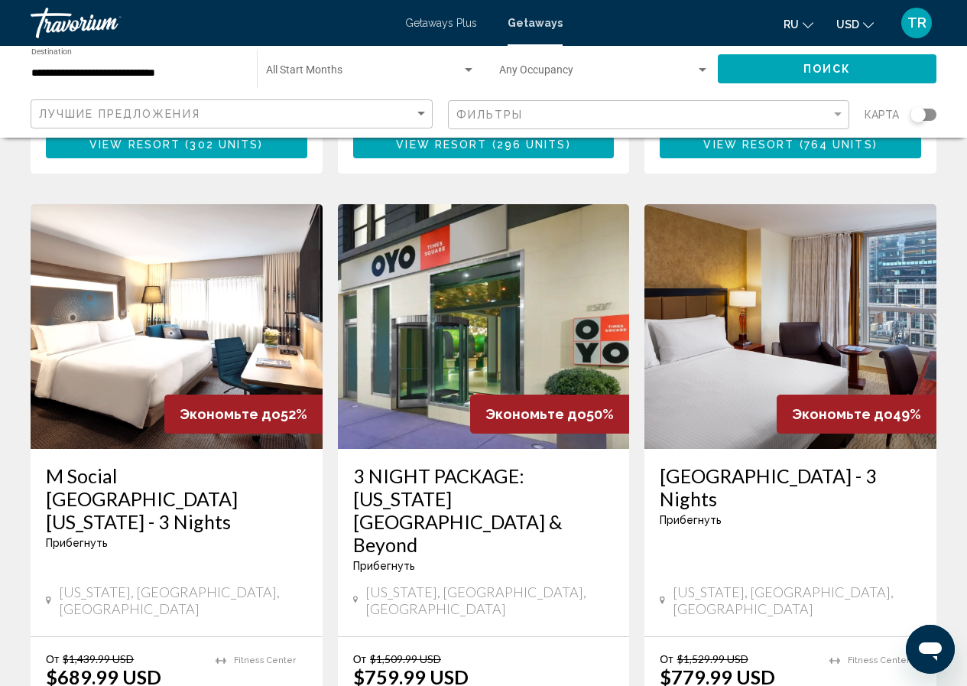
scroll to position [1911, 0]
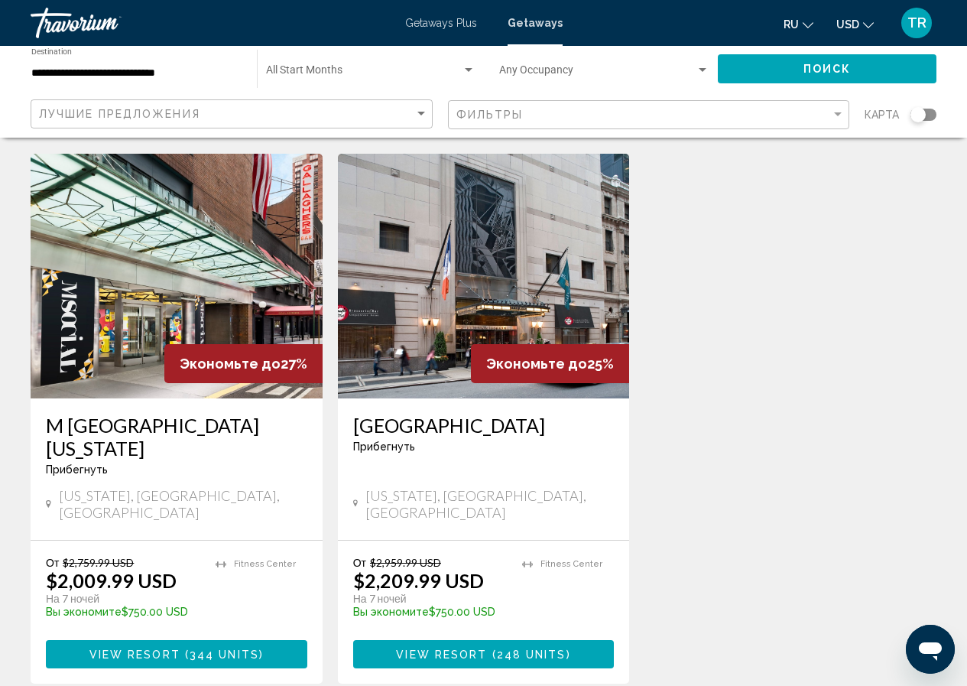
scroll to position [1834, 0]
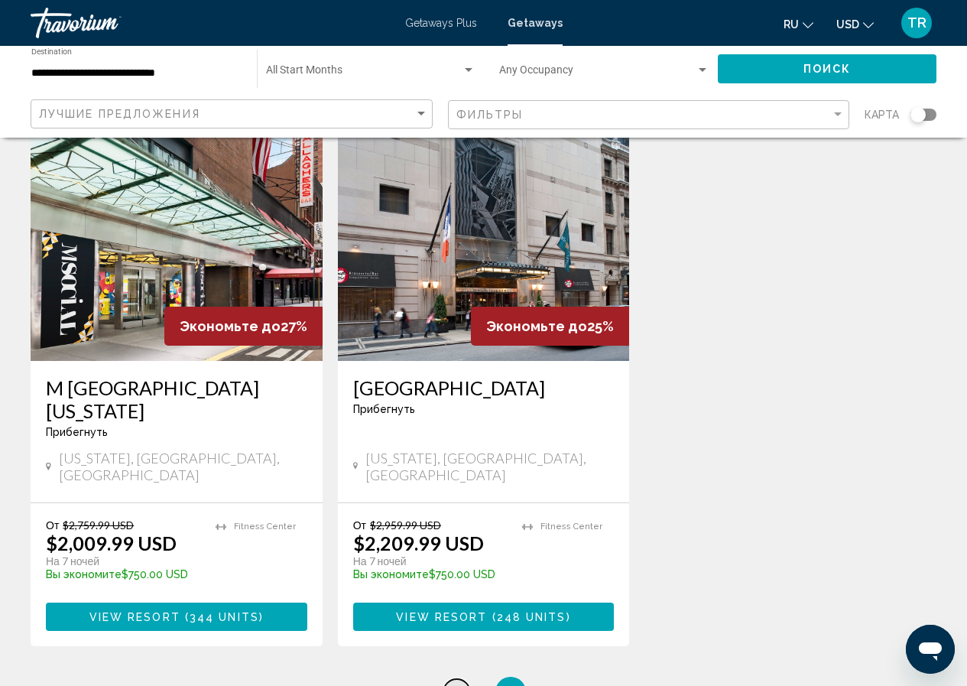
click at [459, 683] on span "1" at bounding box center [457, 691] width 8 height 17
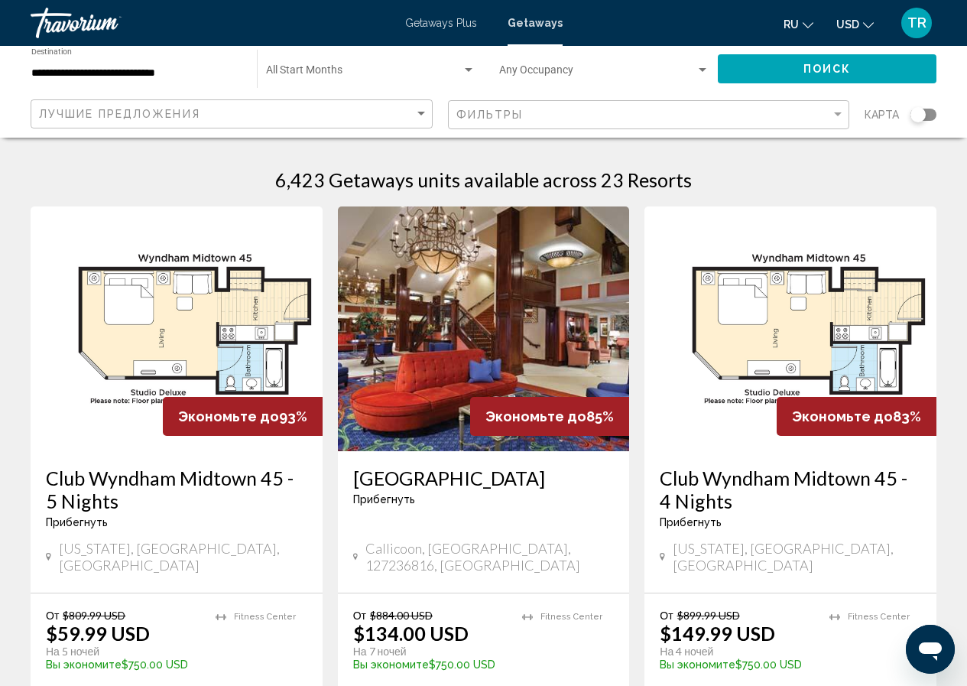
click at [167, 443] on img "Main content" at bounding box center [177, 328] width 292 height 245
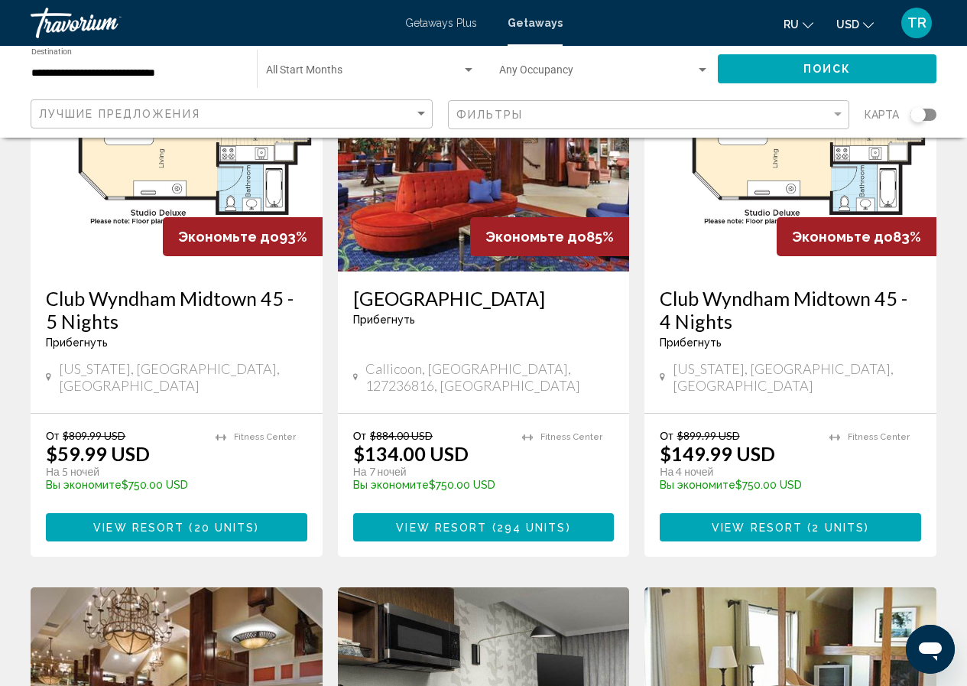
scroll to position [76, 0]
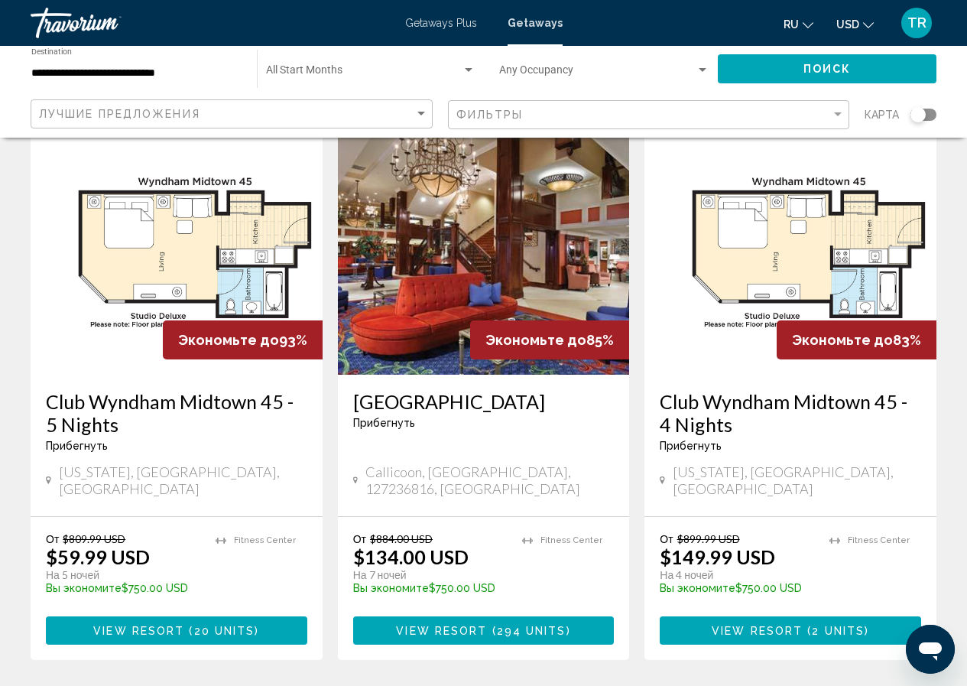
click at [422, 343] on img "Main content" at bounding box center [484, 252] width 292 height 245
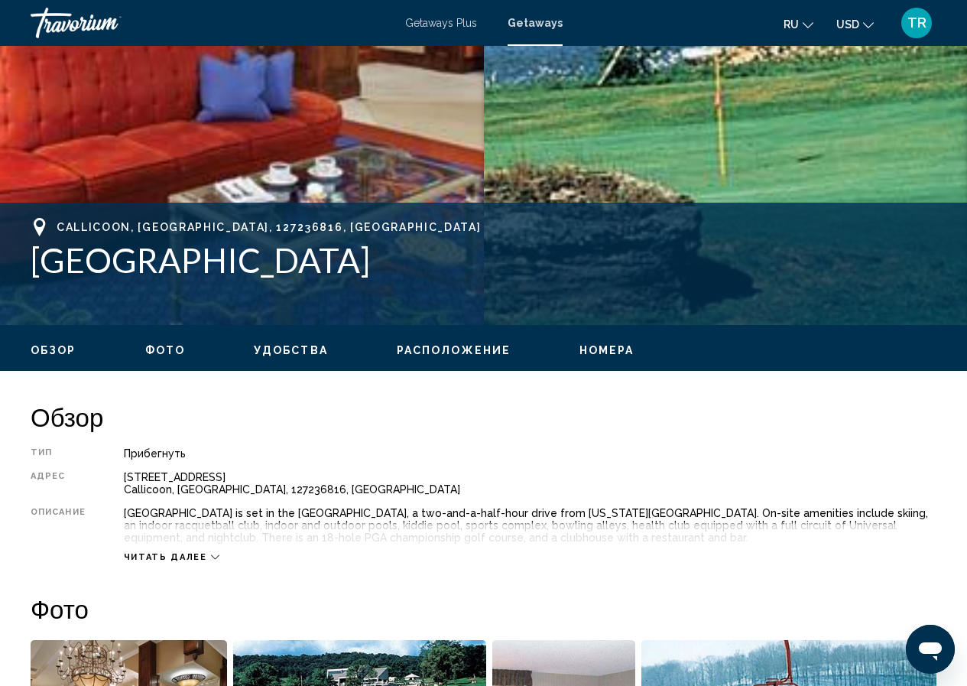
scroll to position [219, 0]
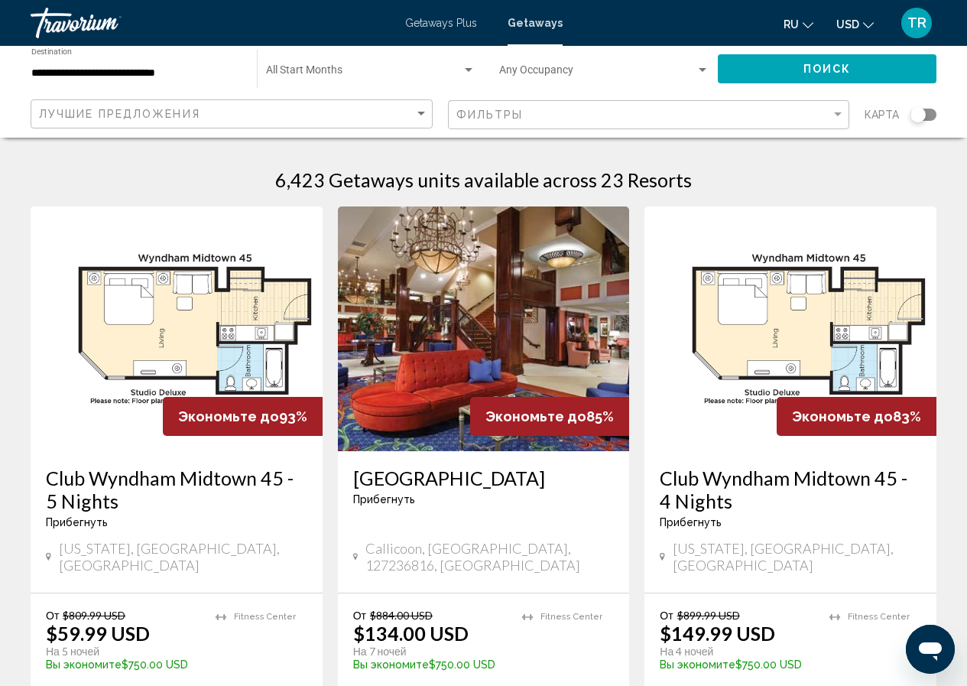
click at [698, 488] on h3 "Club Wyndham Midtown 45 - 4 Nights" at bounding box center [790, 489] width 261 height 46
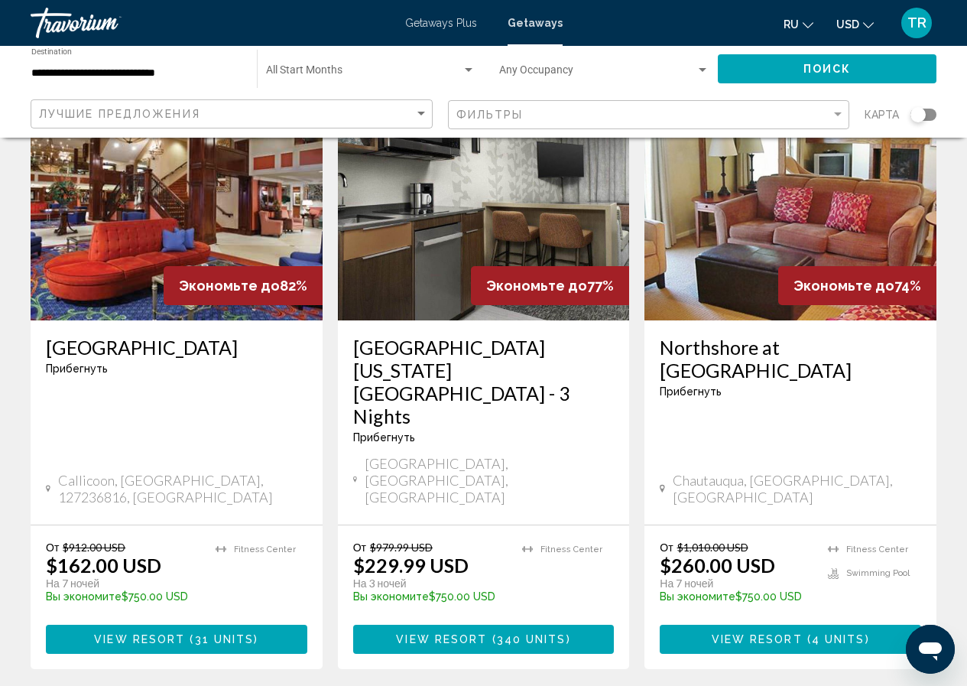
scroll to position [688, 0]
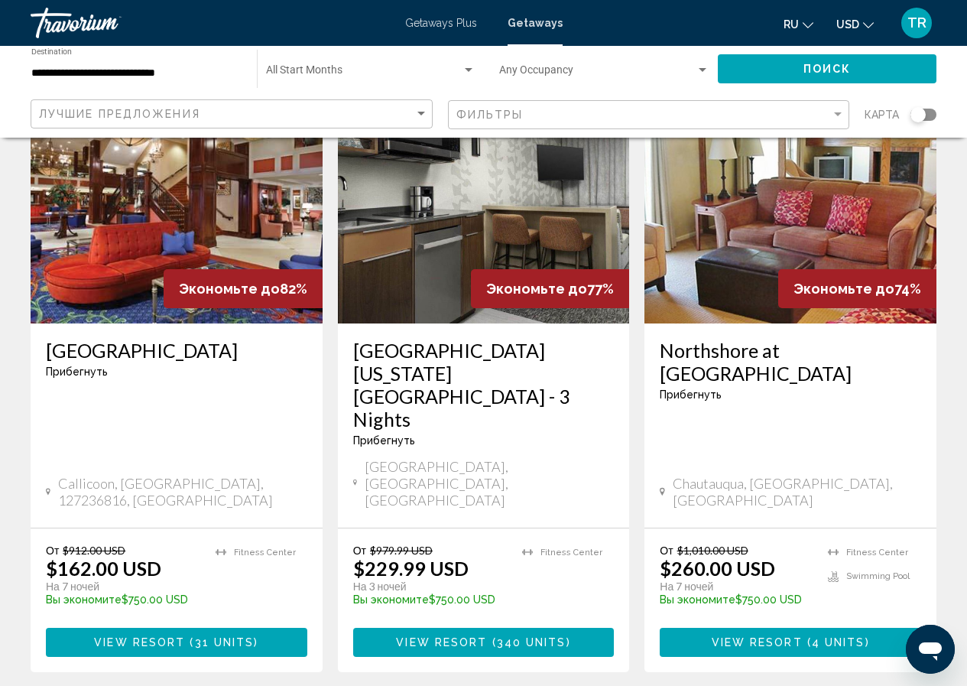
click at [166, 242] on img "Main content" at bounding box center [177, 201] width 292 height 245
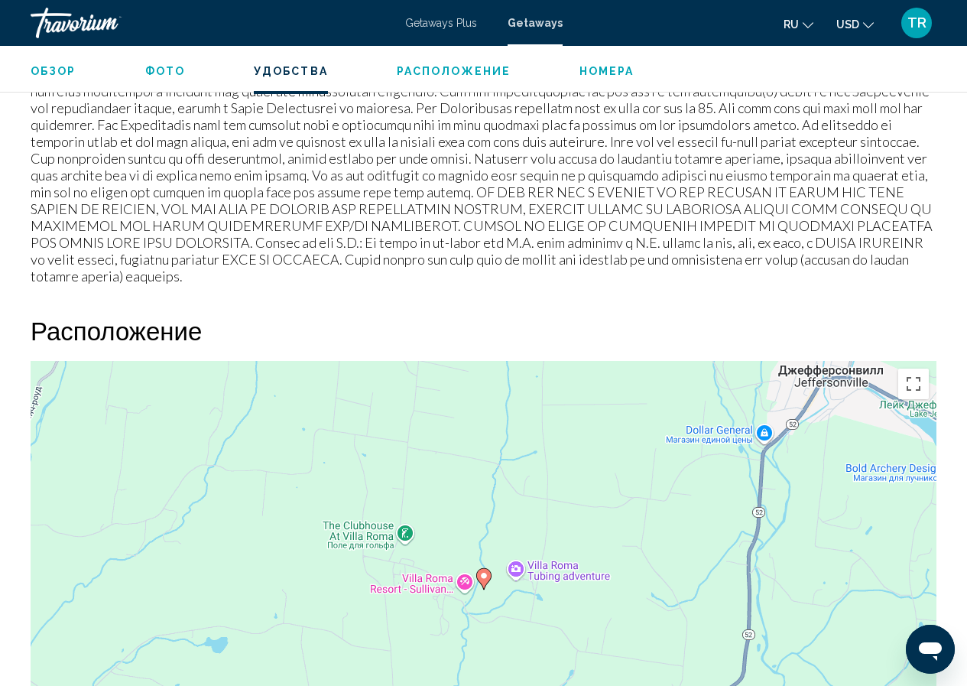
scroll to position [1680, 0]
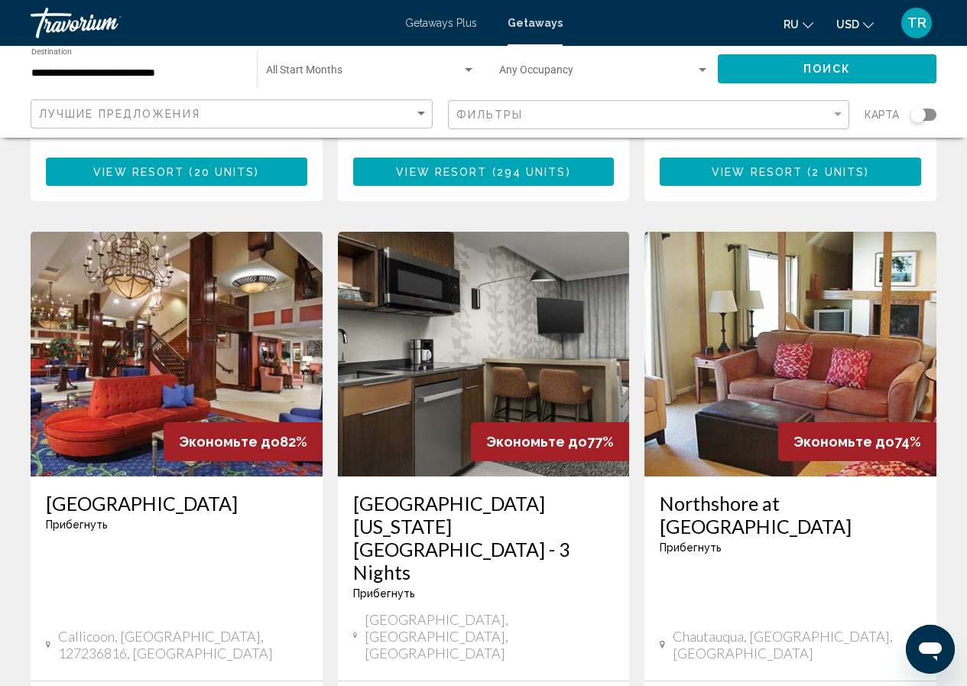
scroll to position [611, 0]
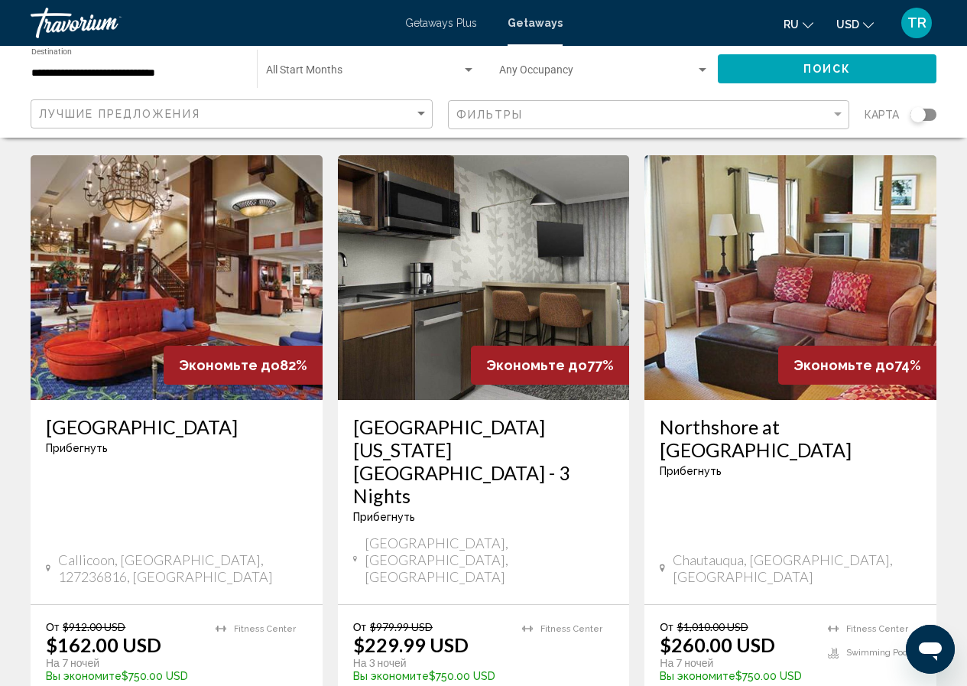
click at [446, 333] on img "Main content" at bounding box center [484, 277] width 292 height 245
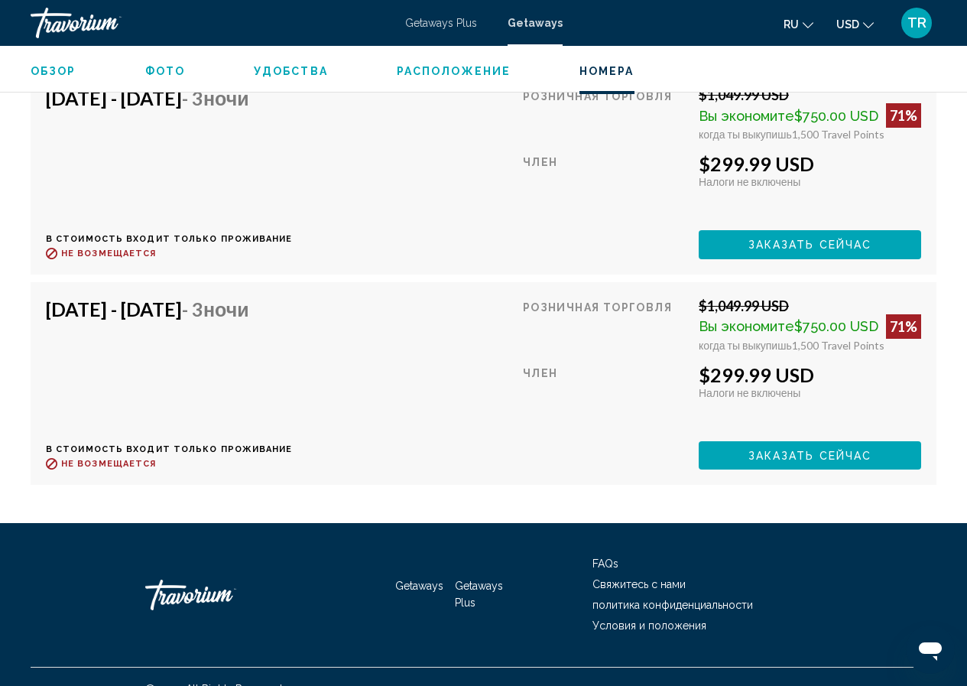
scroll to position [19910, 0]
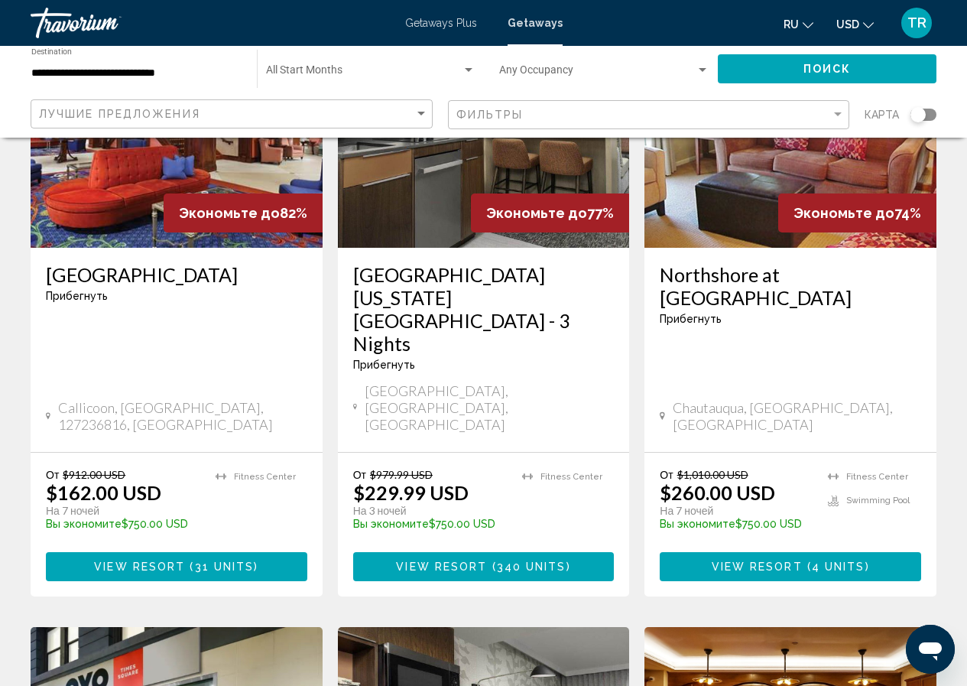
scroll to position [764, 0]
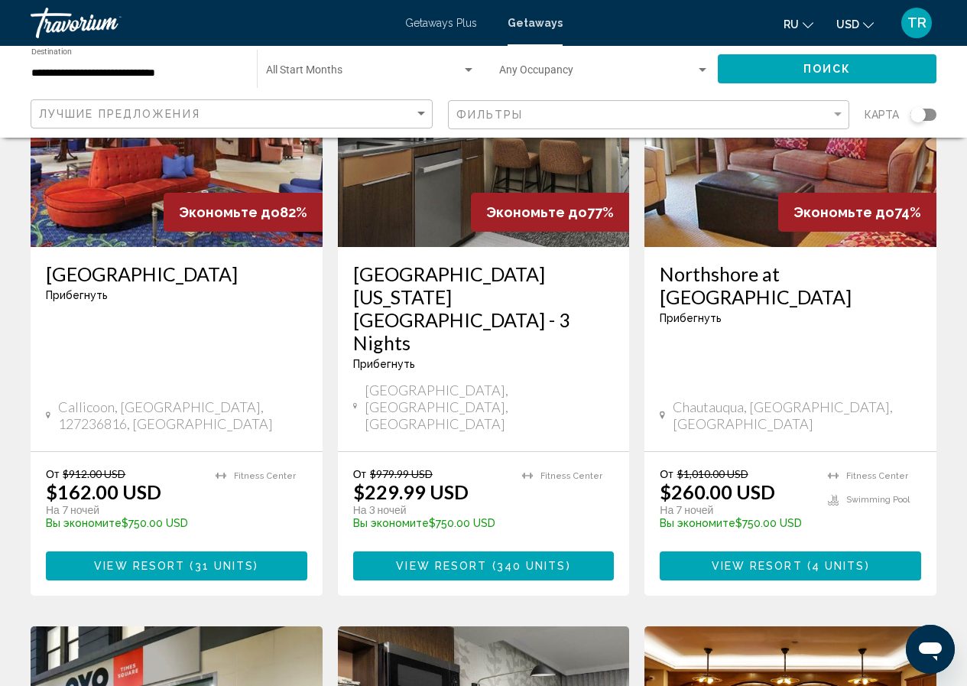
click at [725, 262] on h3 "Northshore at Chautauqua" at bounding box center [790, 285] width 261 height 46
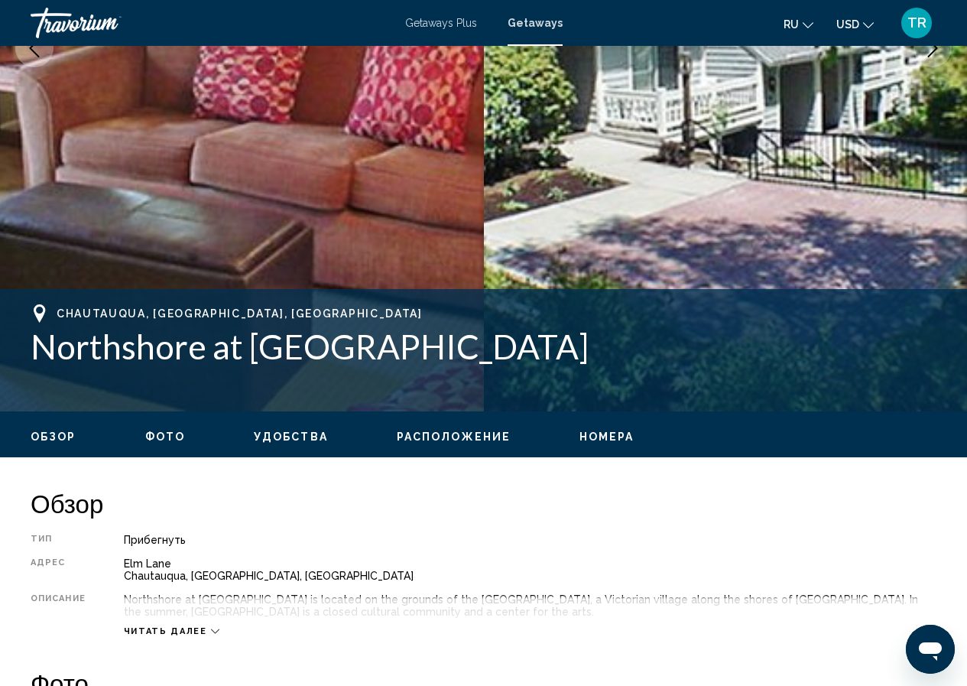
scroll to position [317, 0]
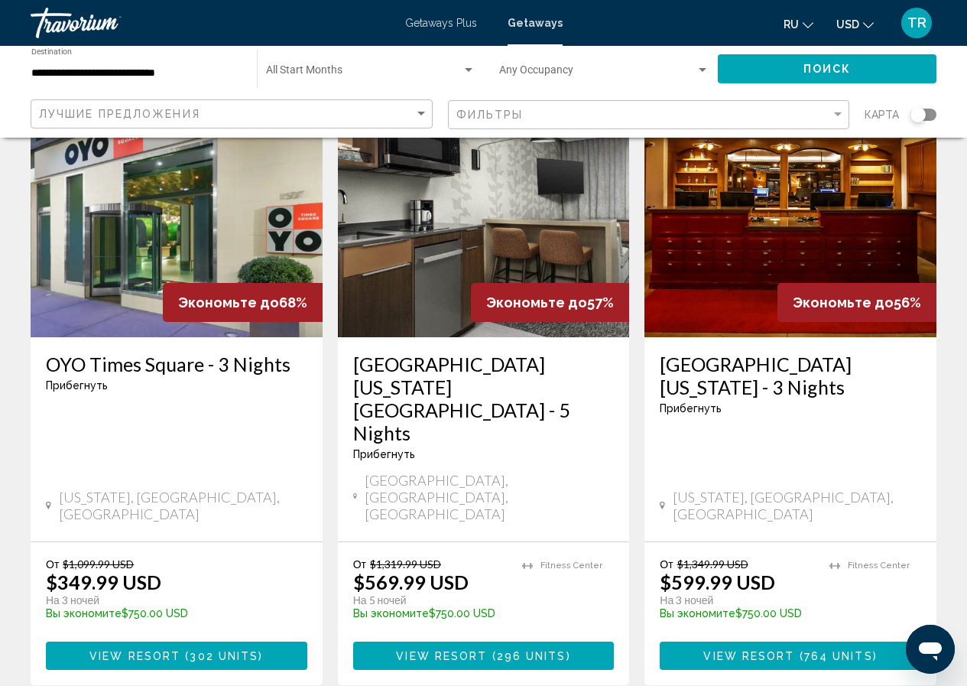
scroll to position [1299, 0]
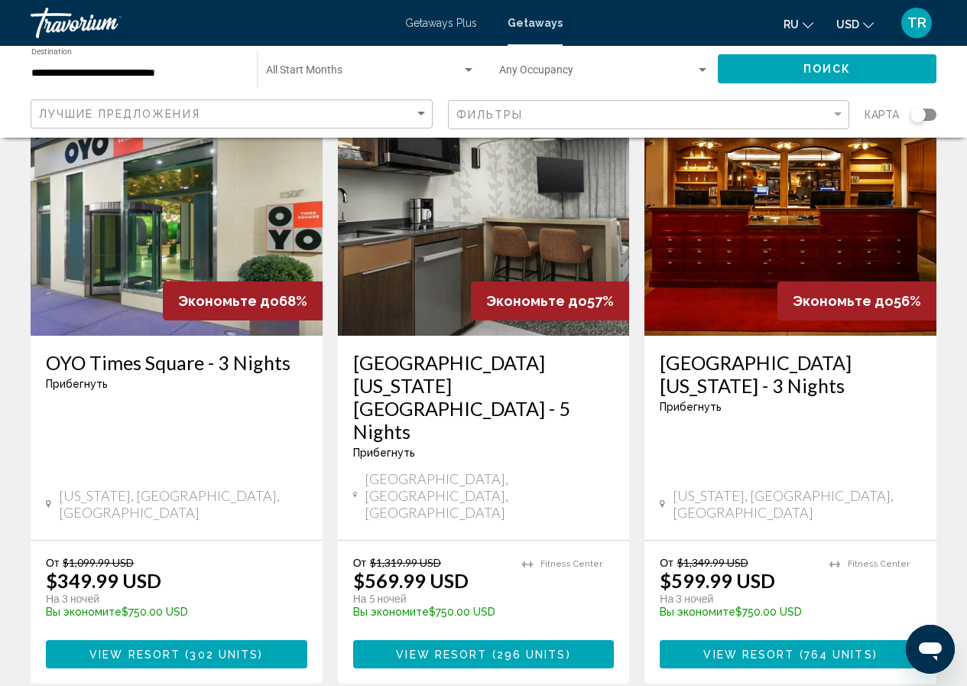
click at [138, 336] on div "OYO Times Square - 3 Nights Прибегнуть - Это курорт только для взрослых New Yor…" at bounding box center [177, 438] width 292 height 204
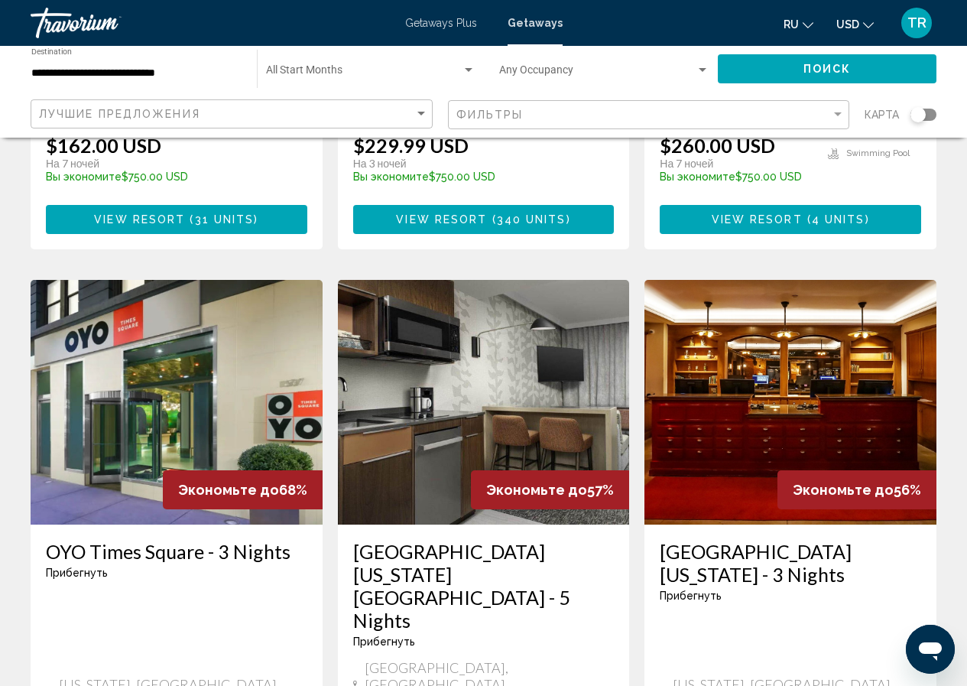
scroll to position [1070, 0]
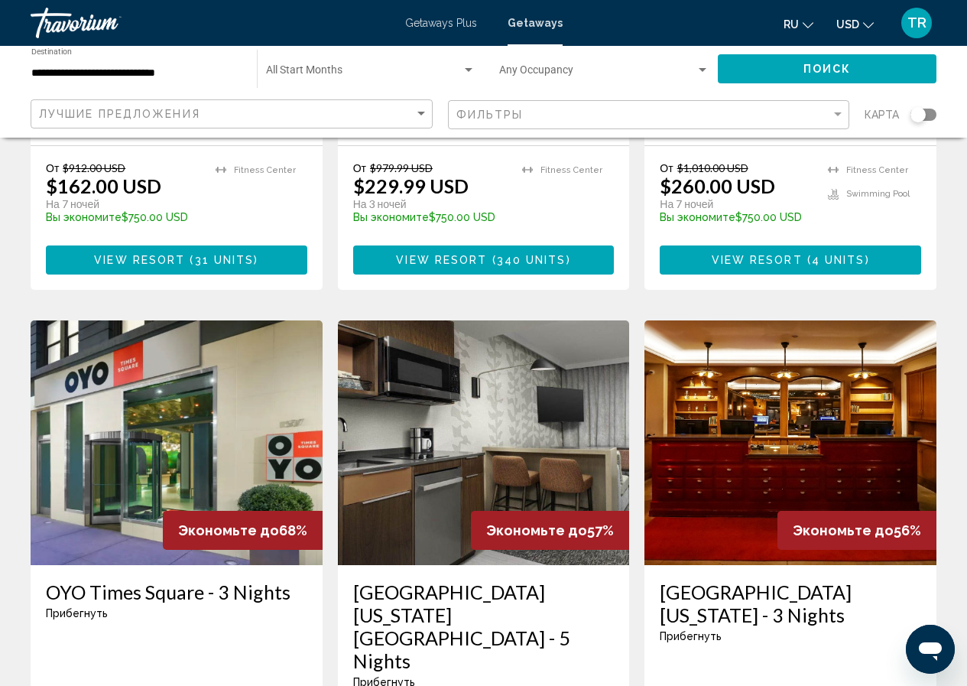
click at [135, 320] on img "Main content" at bounding box center [177, 442] width 292 height 245
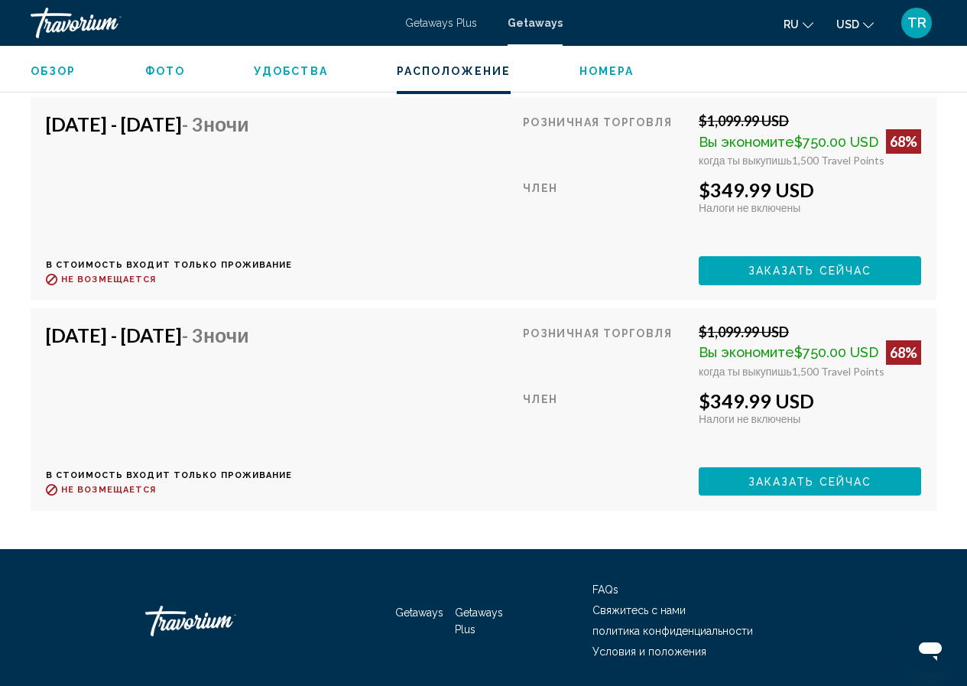
scroll to position [18372, 0]
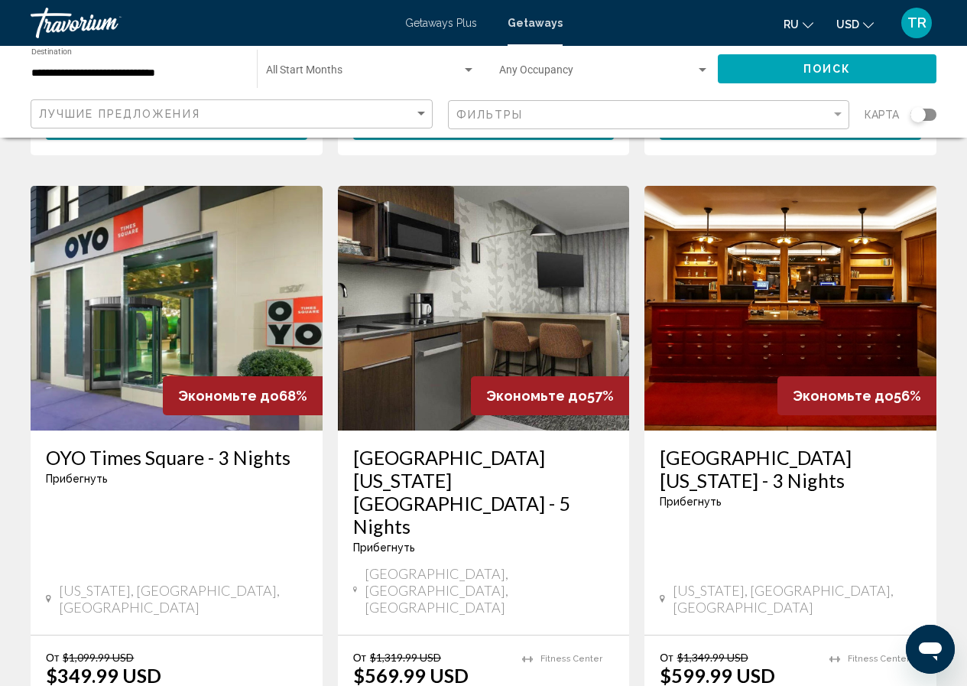
scroll to position [1223, 0]
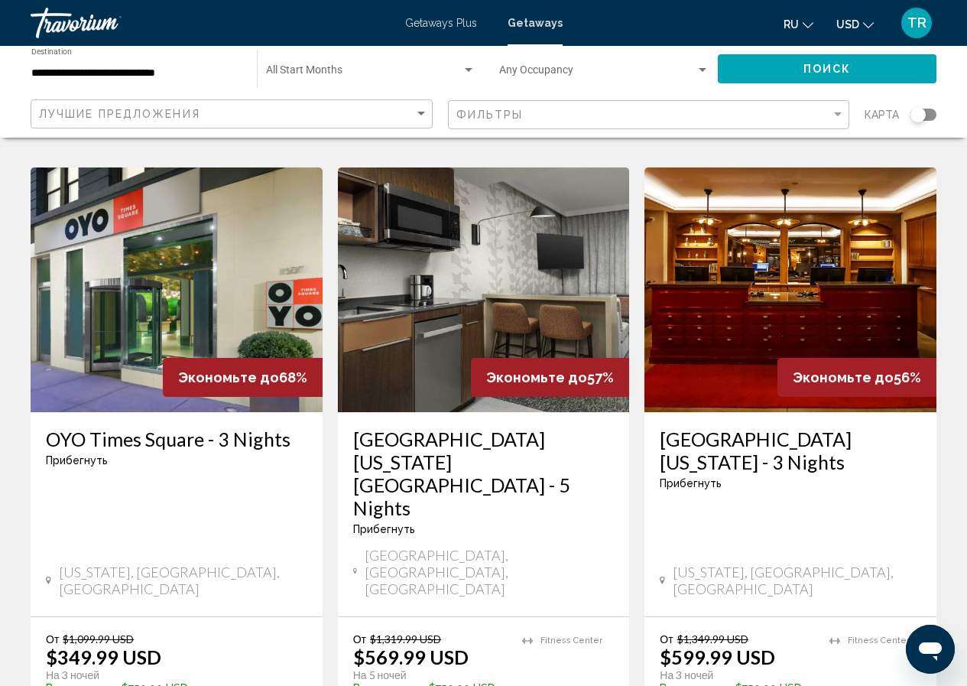
click at [446, 427] on h3 "Residence Inn New York Queens - 5 Nights" at bounding box center [483, 473] width 261 height 92
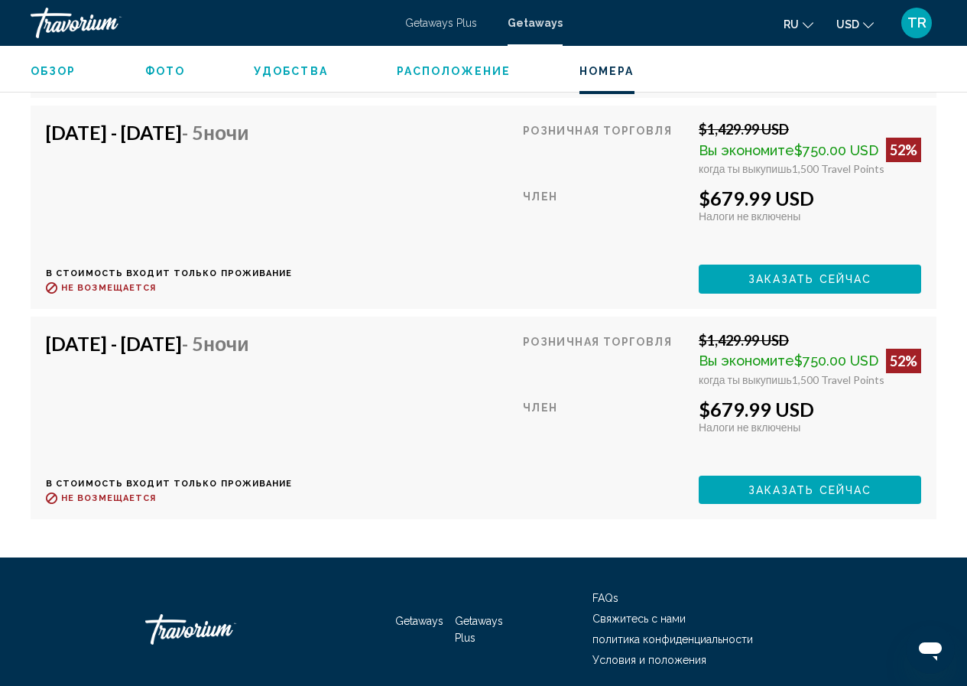
scroll to position [17606, 0]
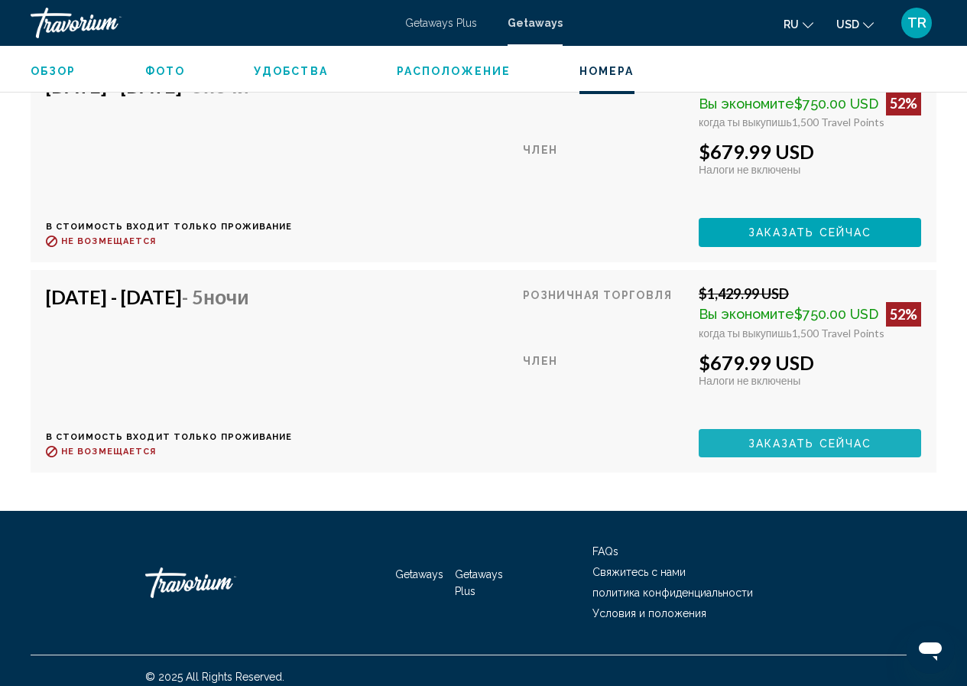
click at [781, 437] on span "Заказать сейчас" at bounding box center [810, 443] width 124 height 12
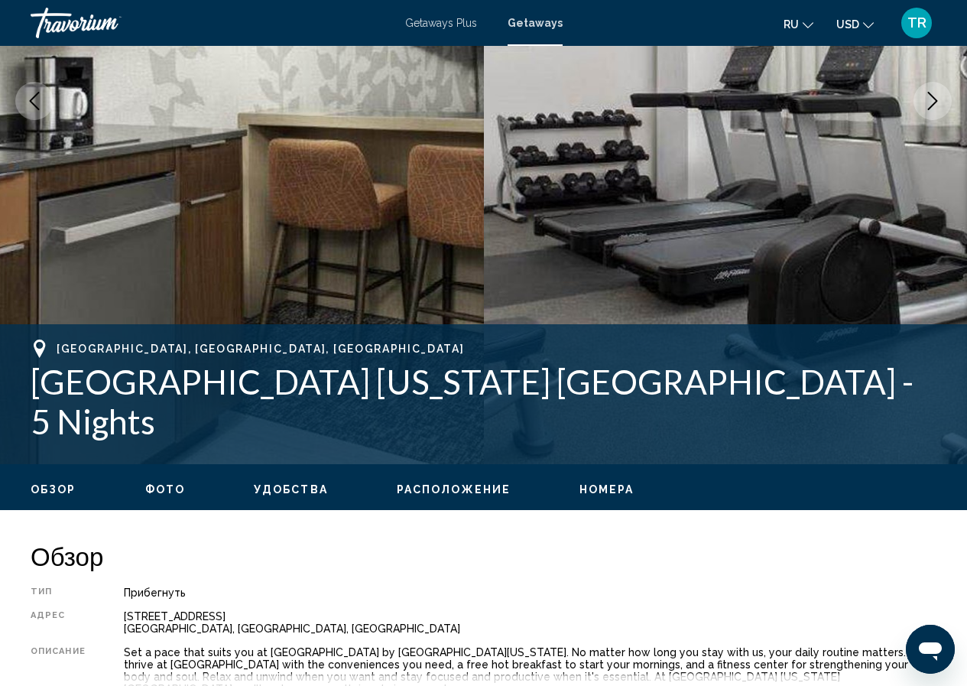
scroll to position [371, 0]
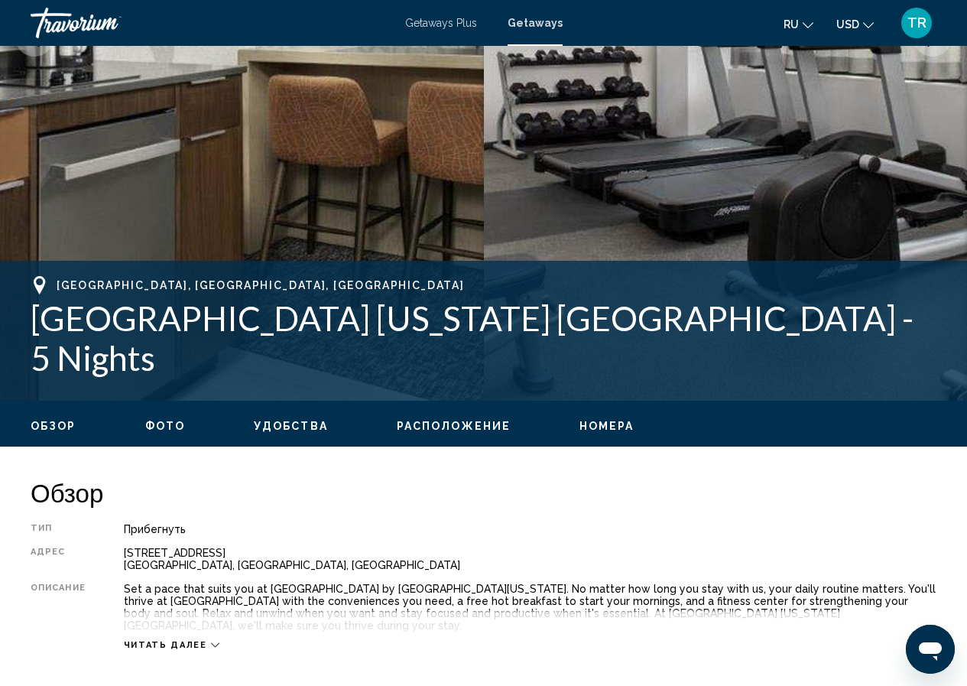
click at [449, 421] on span "Расположение" at bounding box center [454, 426] width 114 height 12
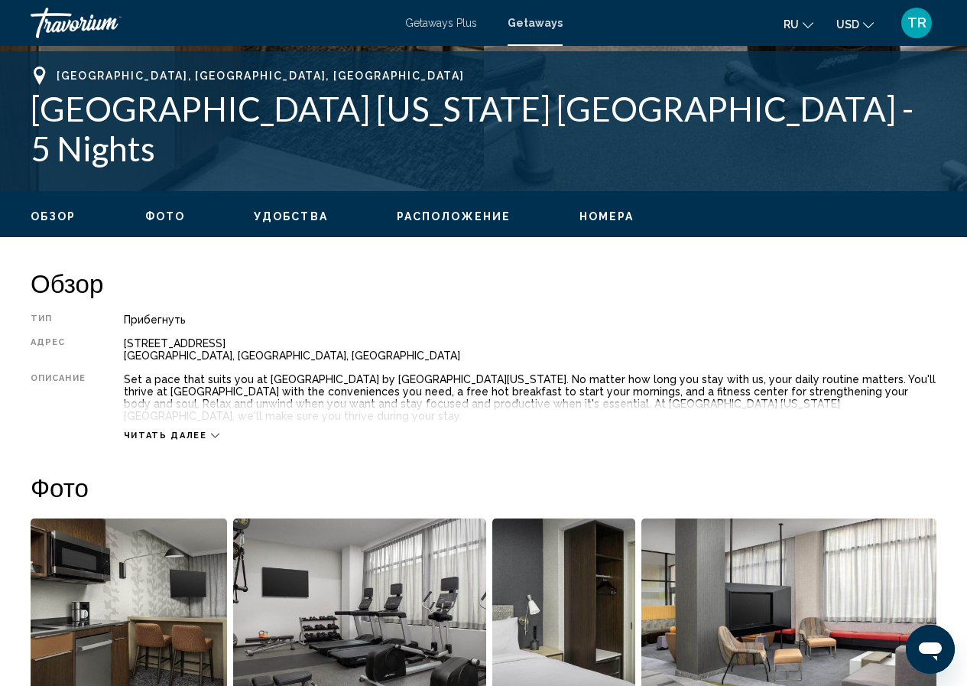
scroll to position [595, 0]
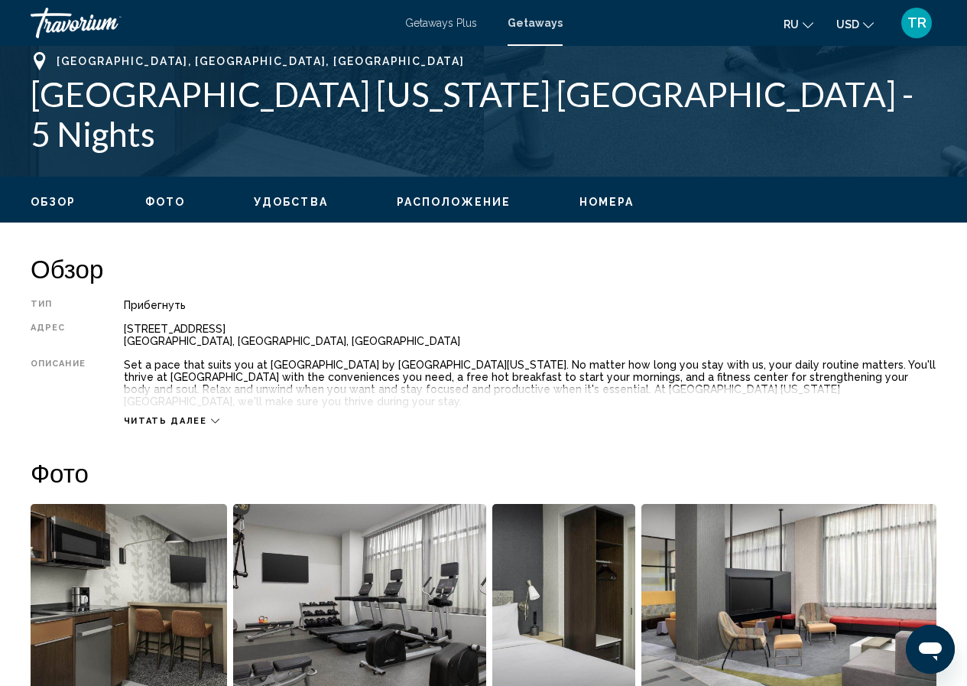
click at [199, 415] on button "Читать далее" at bounding box center [172, 420] width 96 height 11
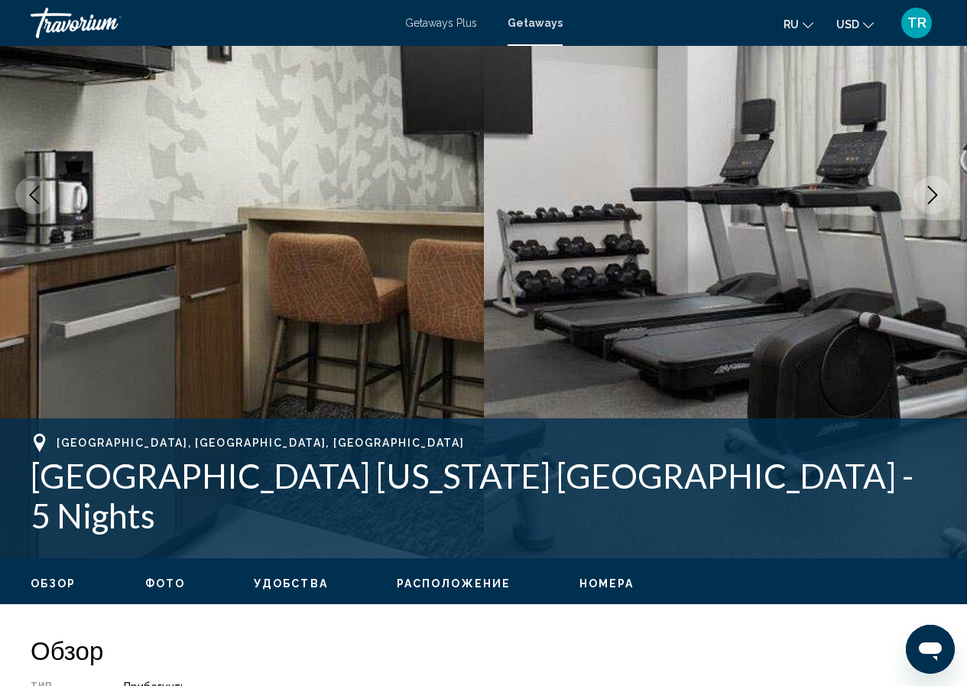
scroll to position [213, 0]
